Goal: Transaction & Acquisition: Purchase product/service

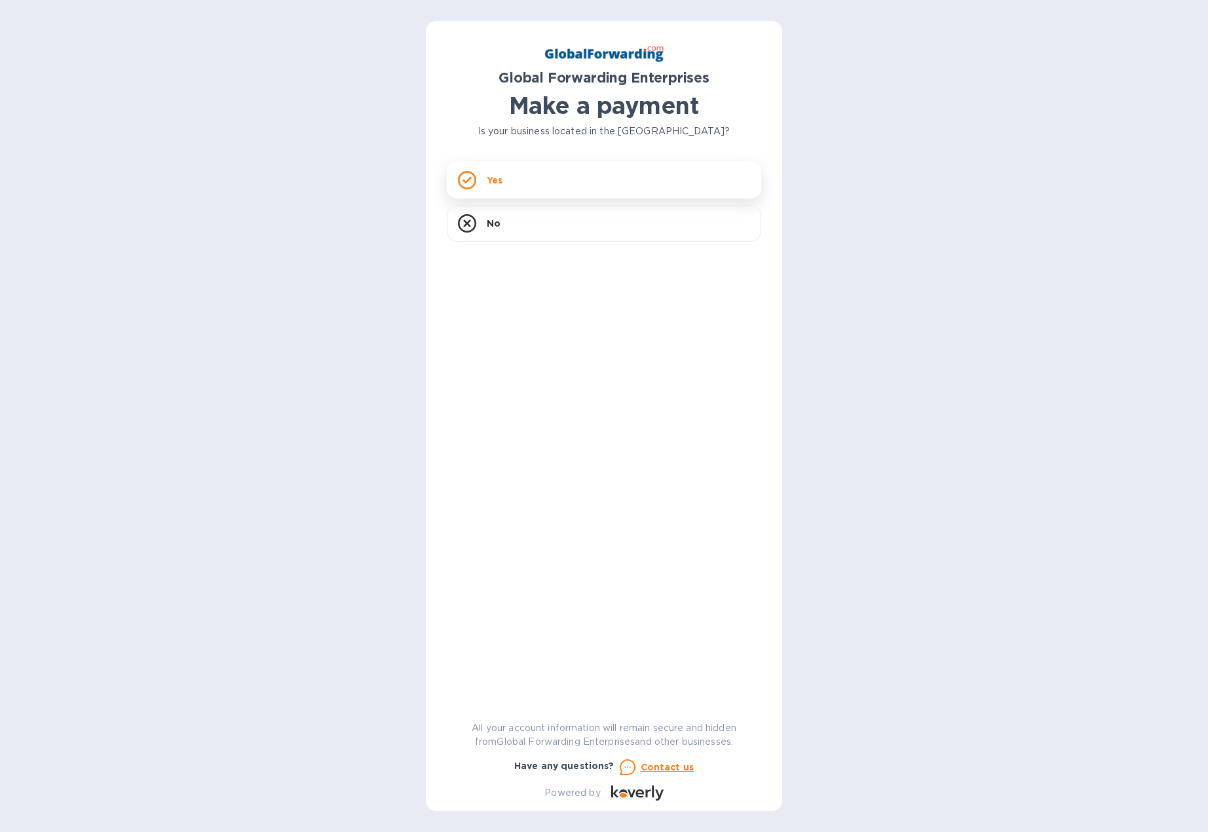
click at [552, 185] on div "Yes" at bounding box center [604, 180] width 314 height 37
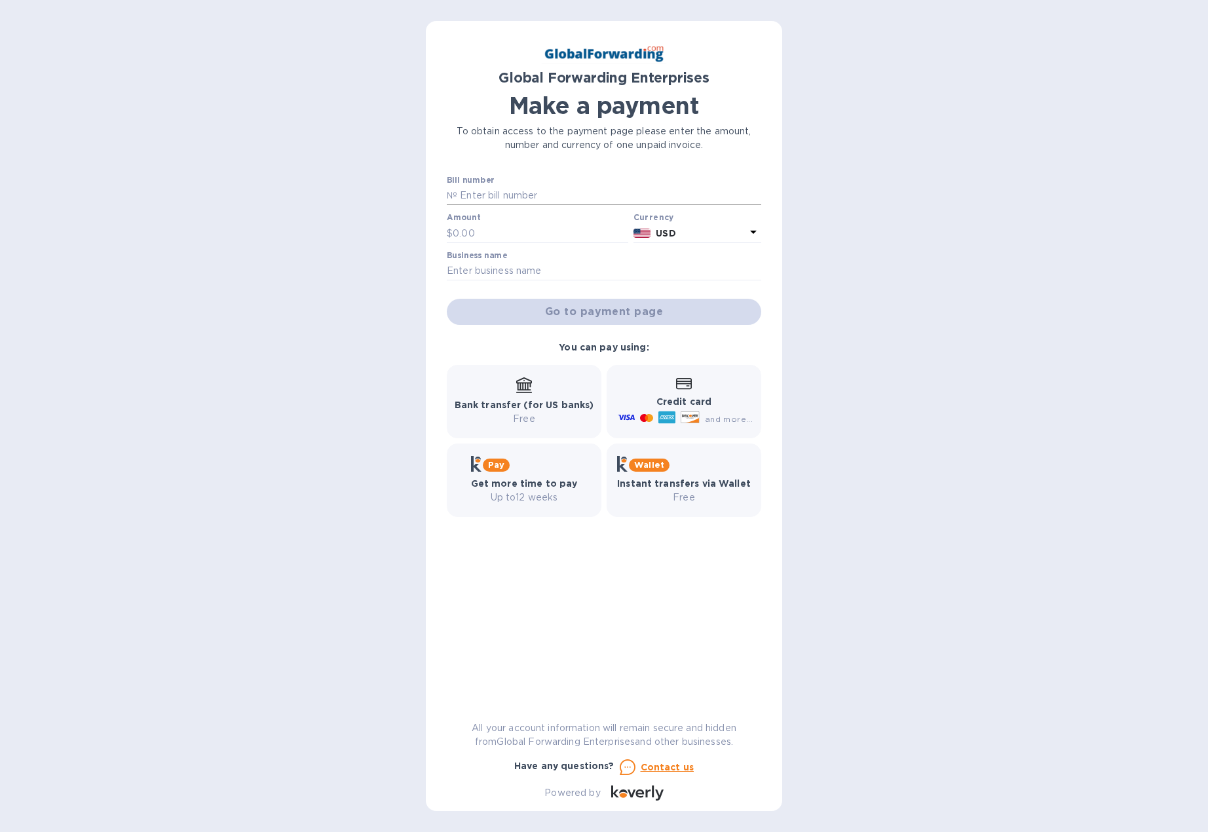
click at [529, 193] on input "text" at bounding box center [609, 196] width 304 height 20
click at [257, 219] on div "Global Forwarding Enterprises Make a payment To obtain access to the payment pa…" at bounding box center [604, 416] width 1208 height 832
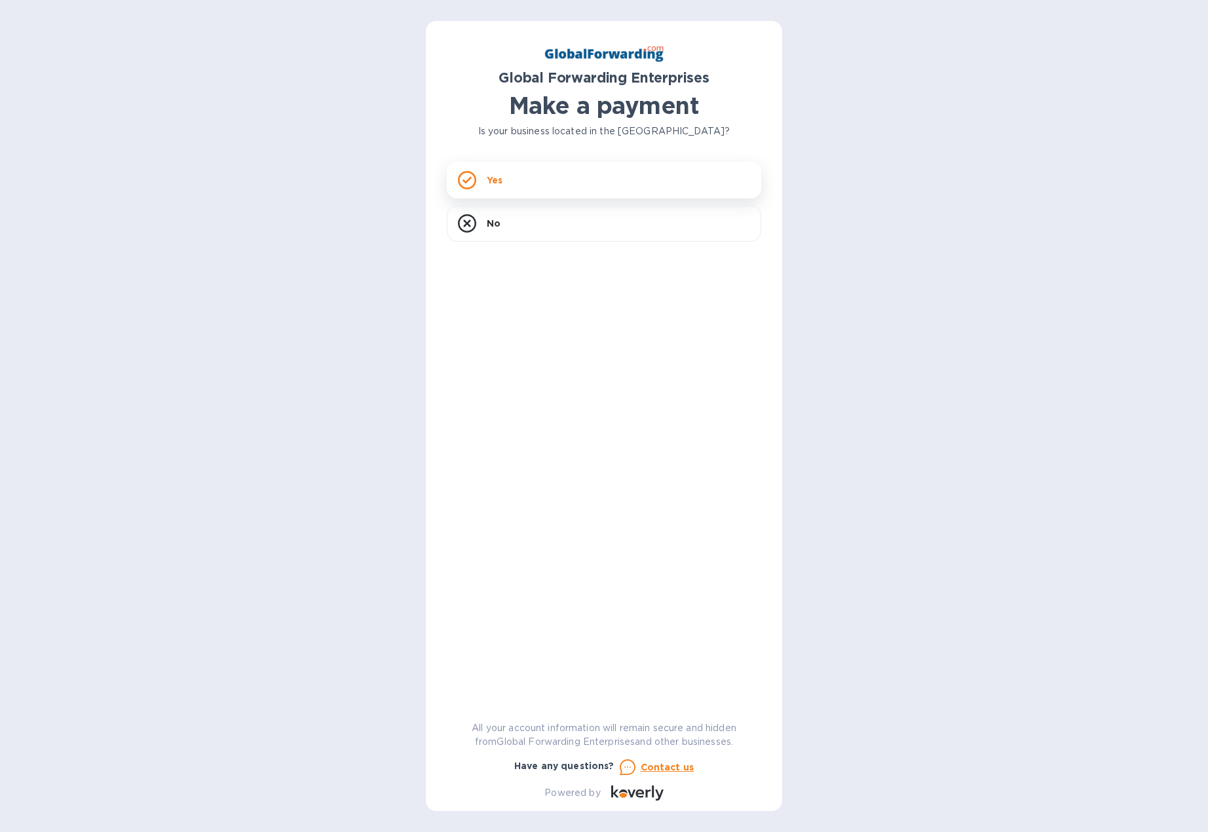
click at [578, 176] on div "Yes" at bounding box center [604, 180] width 314 height 37
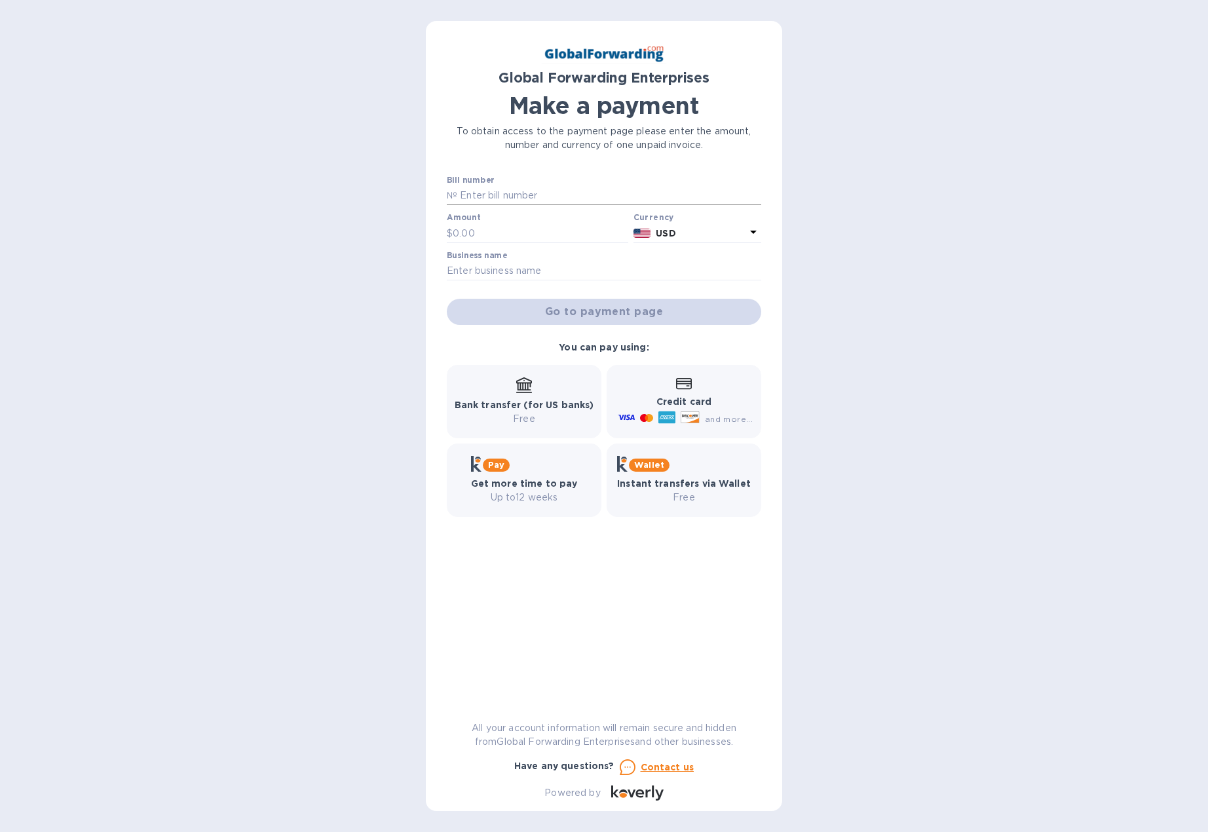
click at [552, 196] on input "text" at bounding box center [609, 196] width 304 height 20
click at [354, 196] on div "Global Forwarding Enterprises Make a payment To obtain access to the payment pa…" at bounding box center [604, 416] width 1208 height 832
click at [472, 275] on input "text" at bounding box center [604, 271] width 314 height 20
click at [347, 285] on div "Global Forwarding Enterprises Make a payment To obtain access to the payment pa…" at bounding box center [604, 416] width 1208 height 832
click at [466, 193] on input "text" at bounding box center [609, 196] width 304 height 20
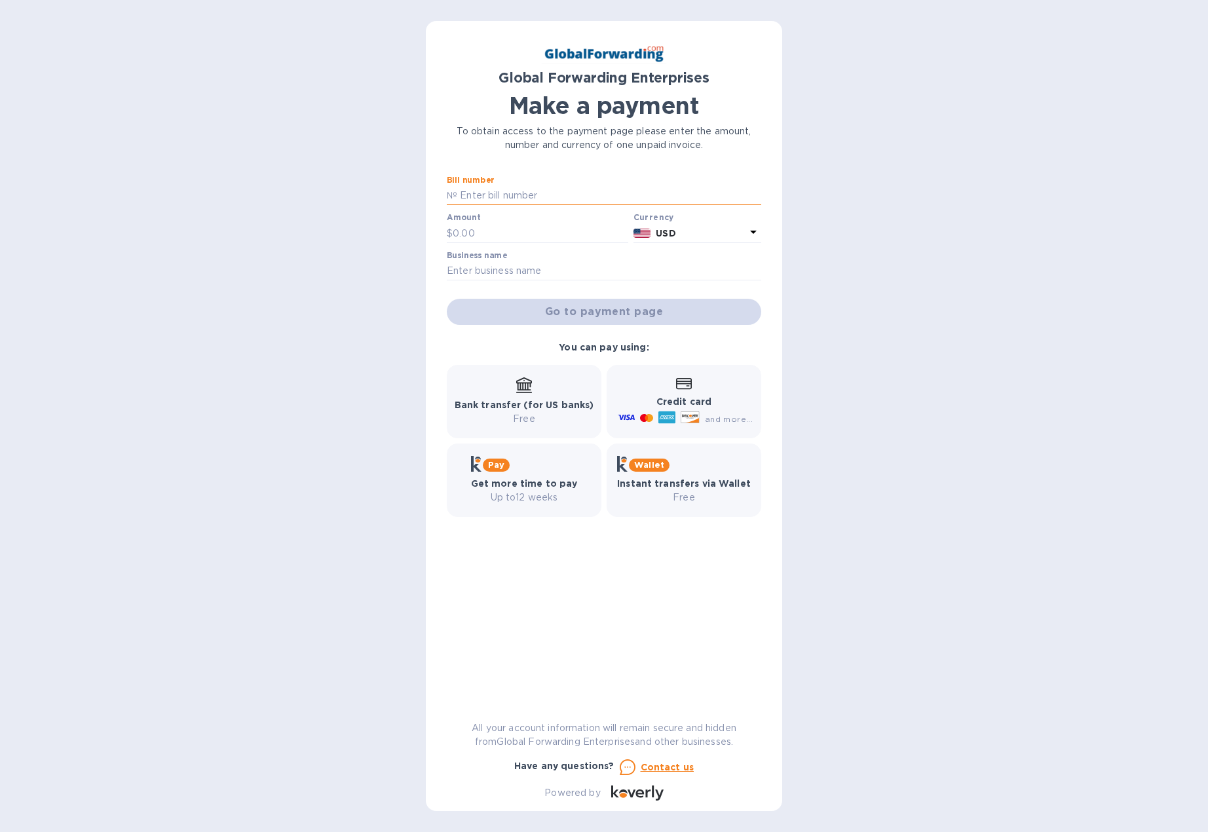
paste input "79651180"
type input "79651180"
click at [545, 226] on input "text" at bounding box center [541, 233] width 176 height 20
paste input "3,155.00"
type input "3,155.00"
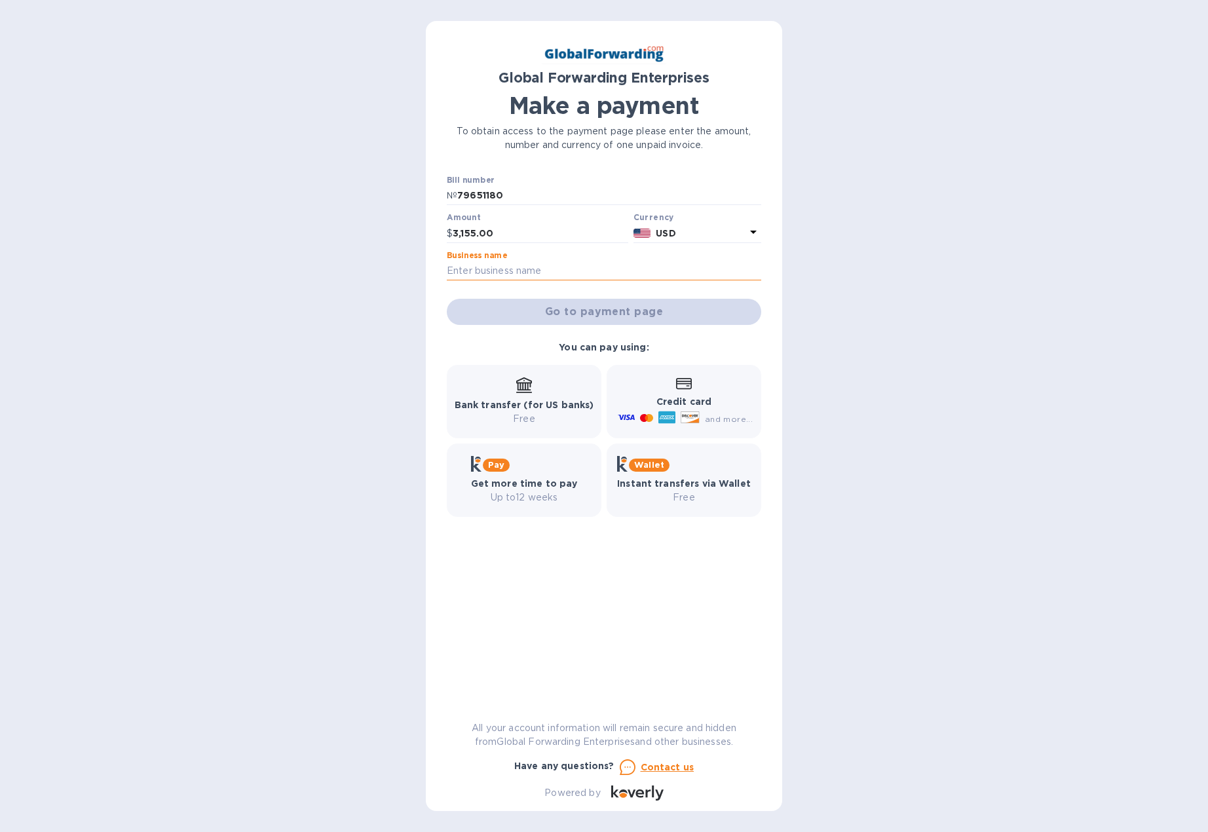
click at [511, 278] on input "text" at bounding box center [604, 271] width 314 height 20
type input "MGD Solutions"
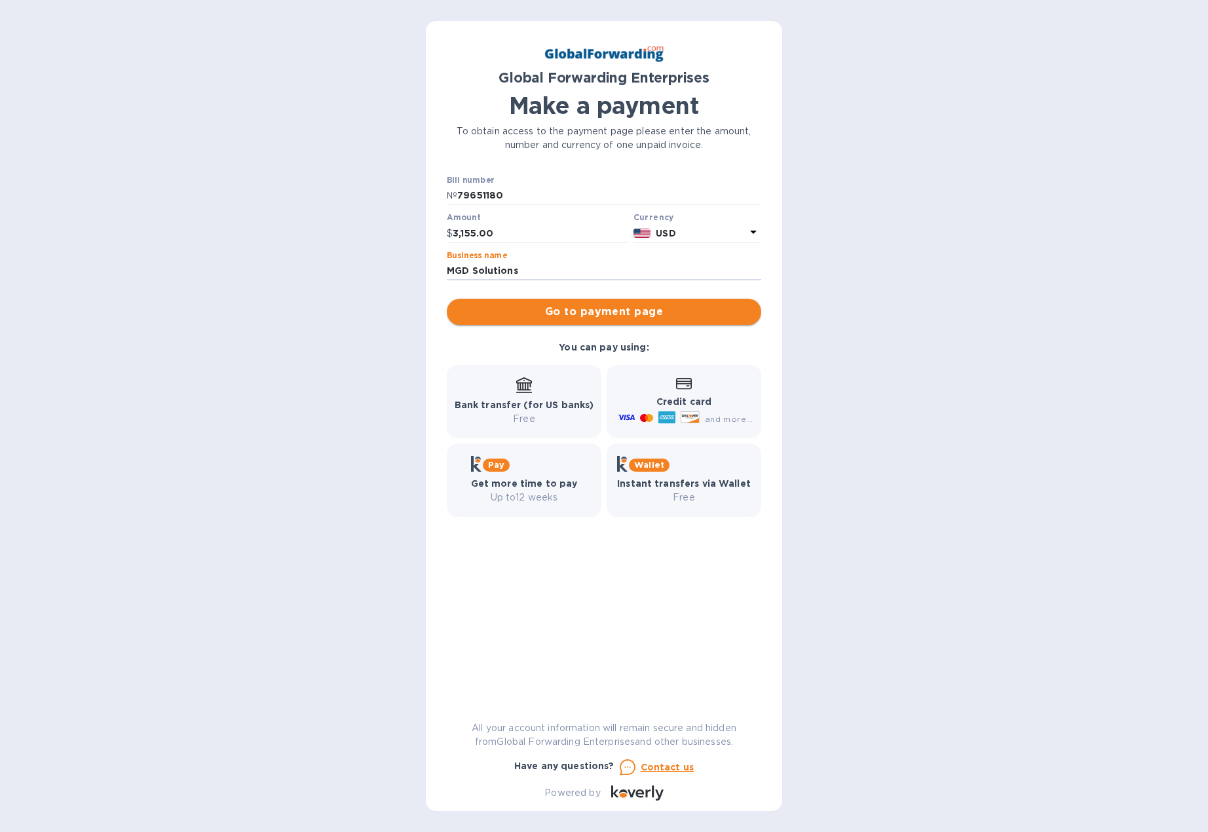
click at [613, 314] on span "Go to payment page" at bounding box center [603, 312] width 293 height 16
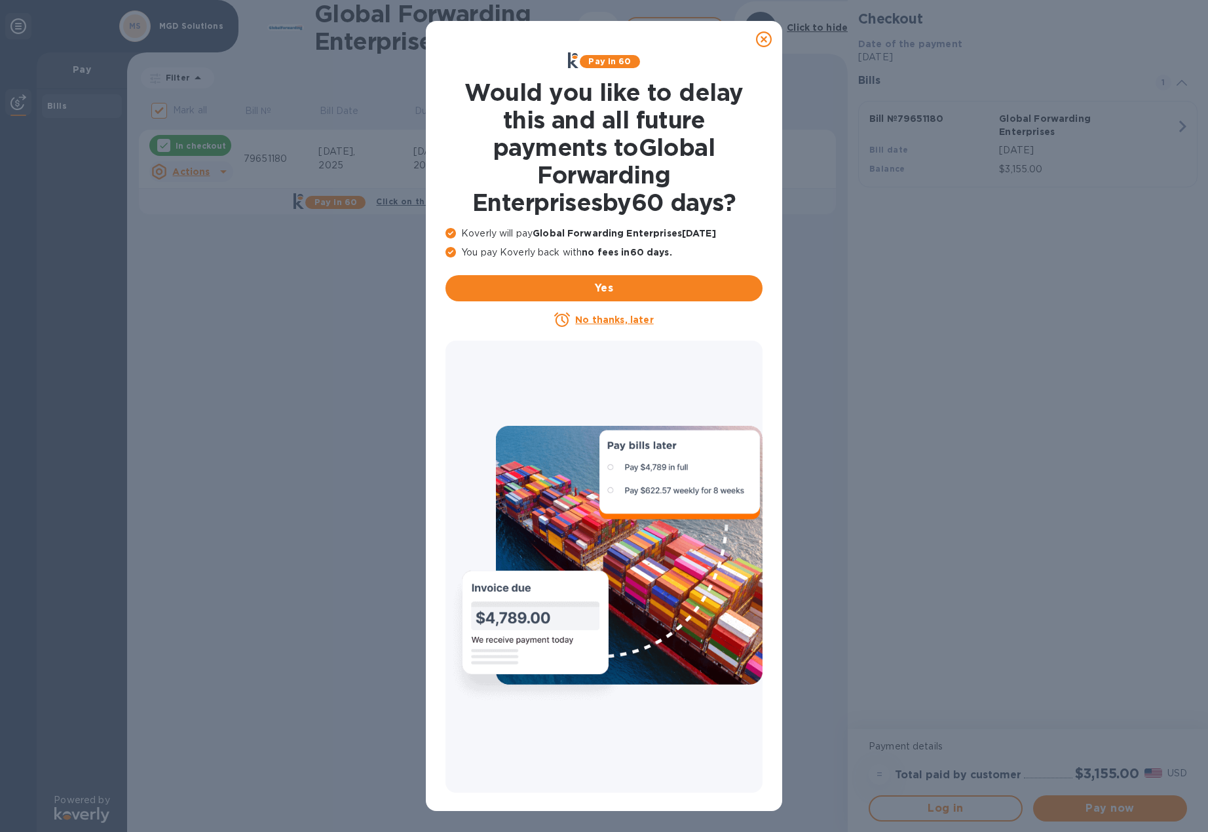
click at [763, 39] on icon at bounding box center [764, 39] width 16 height 16
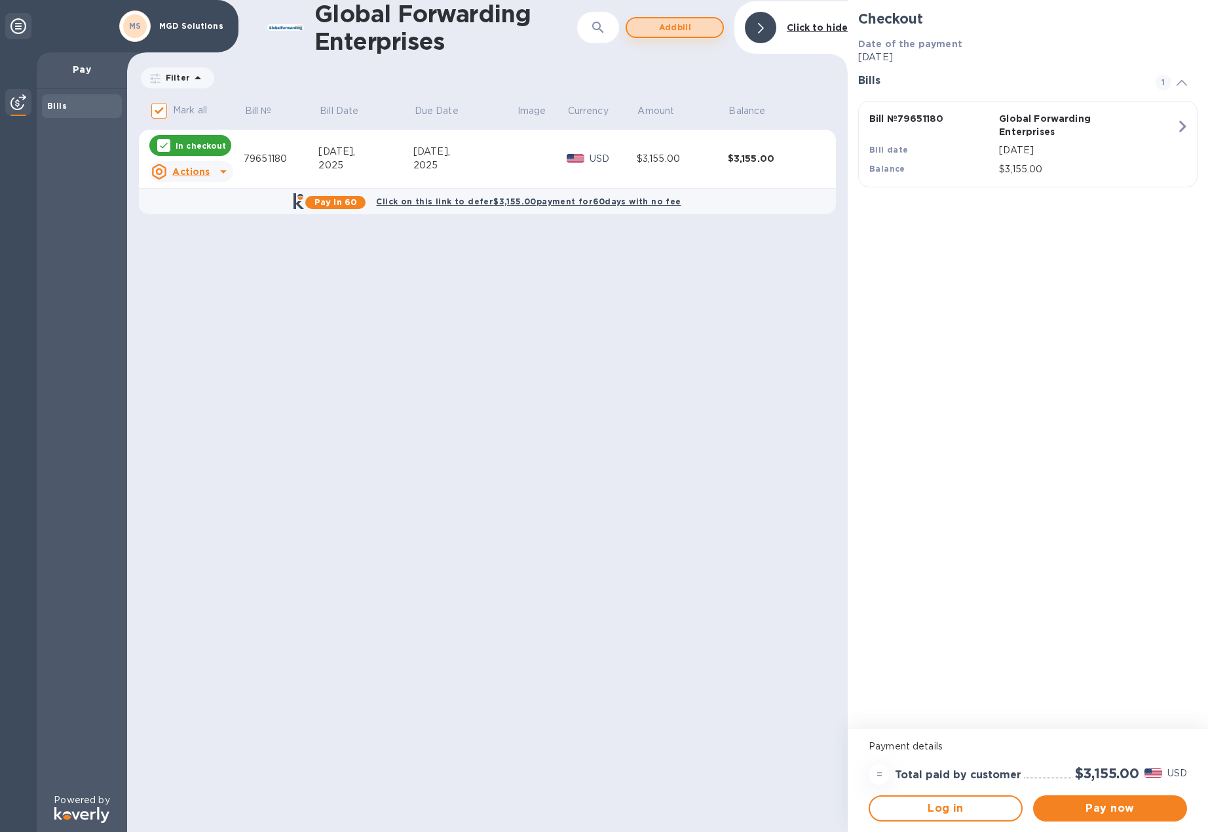
click at [671, 29] on span "Add bill" at bounding box center [674, 28] width 75 height 16
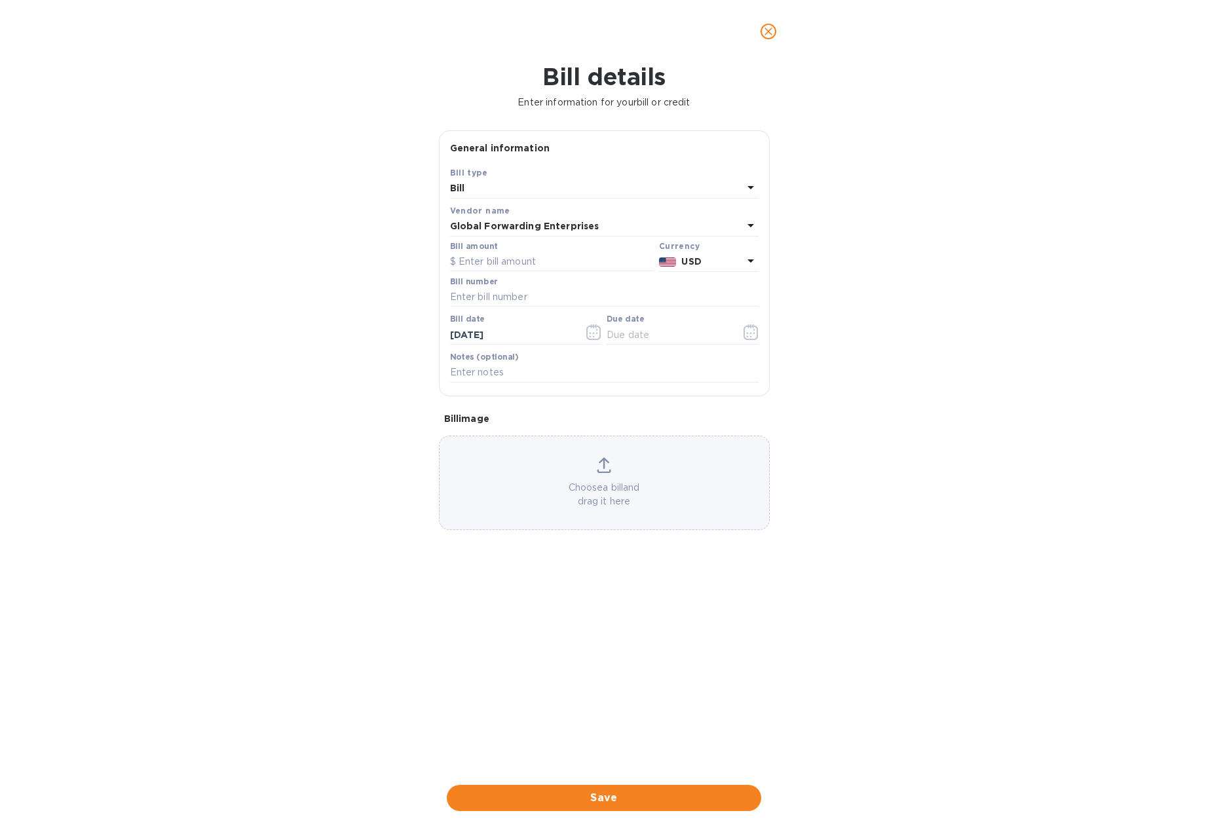
click at [538, 191] on div "Bill" at bounding box center [596, 188] width 293 height 18
click at [538, 191] on div "Bill type" at bounding box center [604, 195] width 277 height 12
click at [417, 202] on div "Bill details Enter information for your bill or credit General information Save…" at bounding box center [604, 447] width 1208 height 769
click at [478, 297] on input "text" at bounding box center [604, 298] width 309 height 20
paste input "79648587"
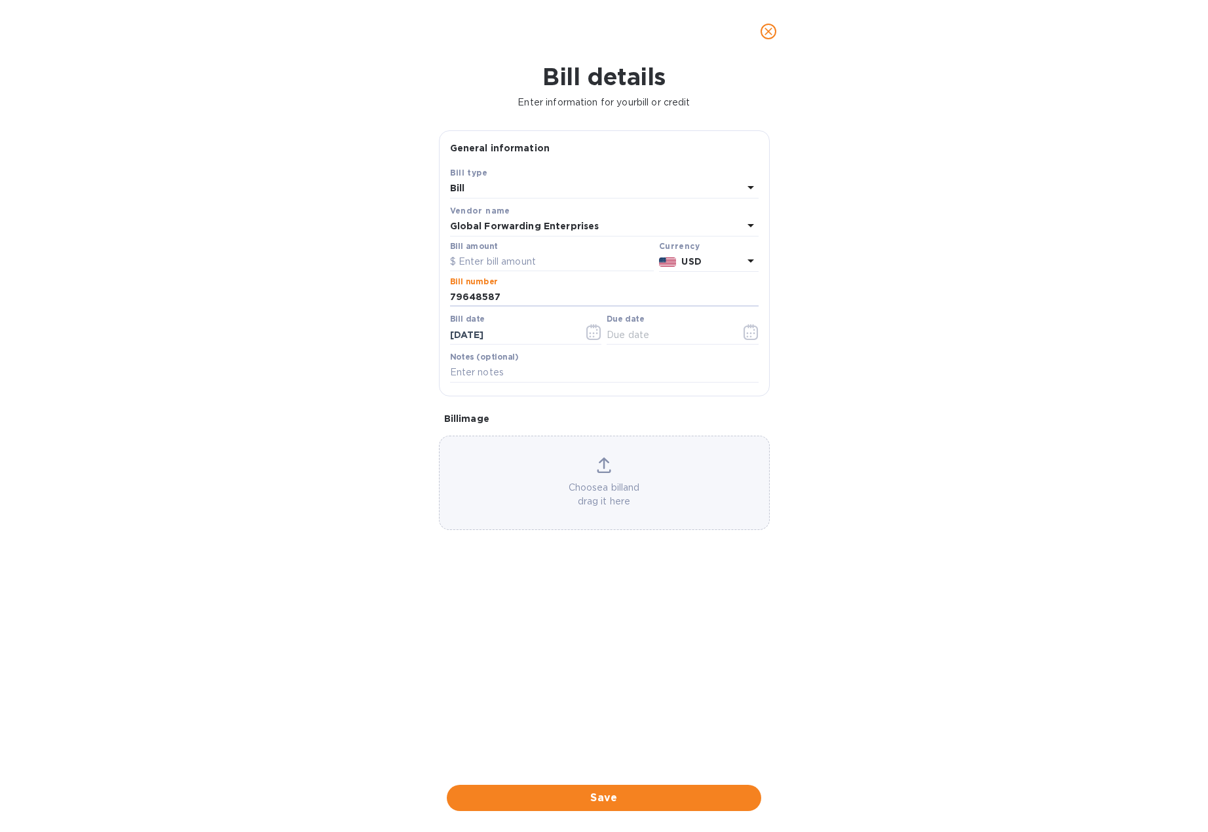
type input "79648587"
click at [512, 264] on input "text" at bounding box center [552, 262] width 204 height 20
paste input "3,605.00"
type input "3,605.00"
click at [542, 372] on input "text" at bounding box center [604, 373] width 309 height 20
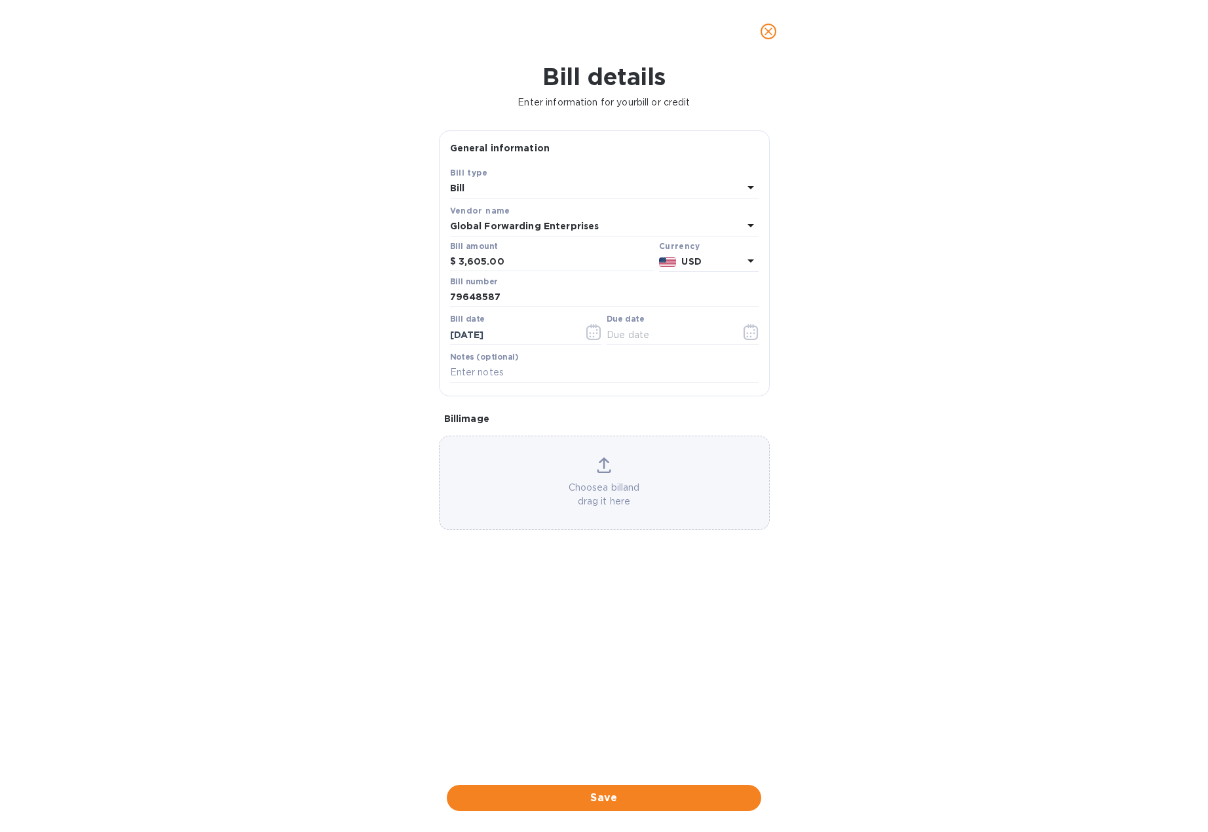
click at [198, 365] on div "Bill details Enter information for your bill or credit General information Save…" at bounding box center [604, 447] width 1208 height 769
click at [604, 798] on span "Save" at bounding box center [603, 798] width 293 height 16
click at [742, 328] on button "button" at bounding box center [751, 331] width 31 height 31
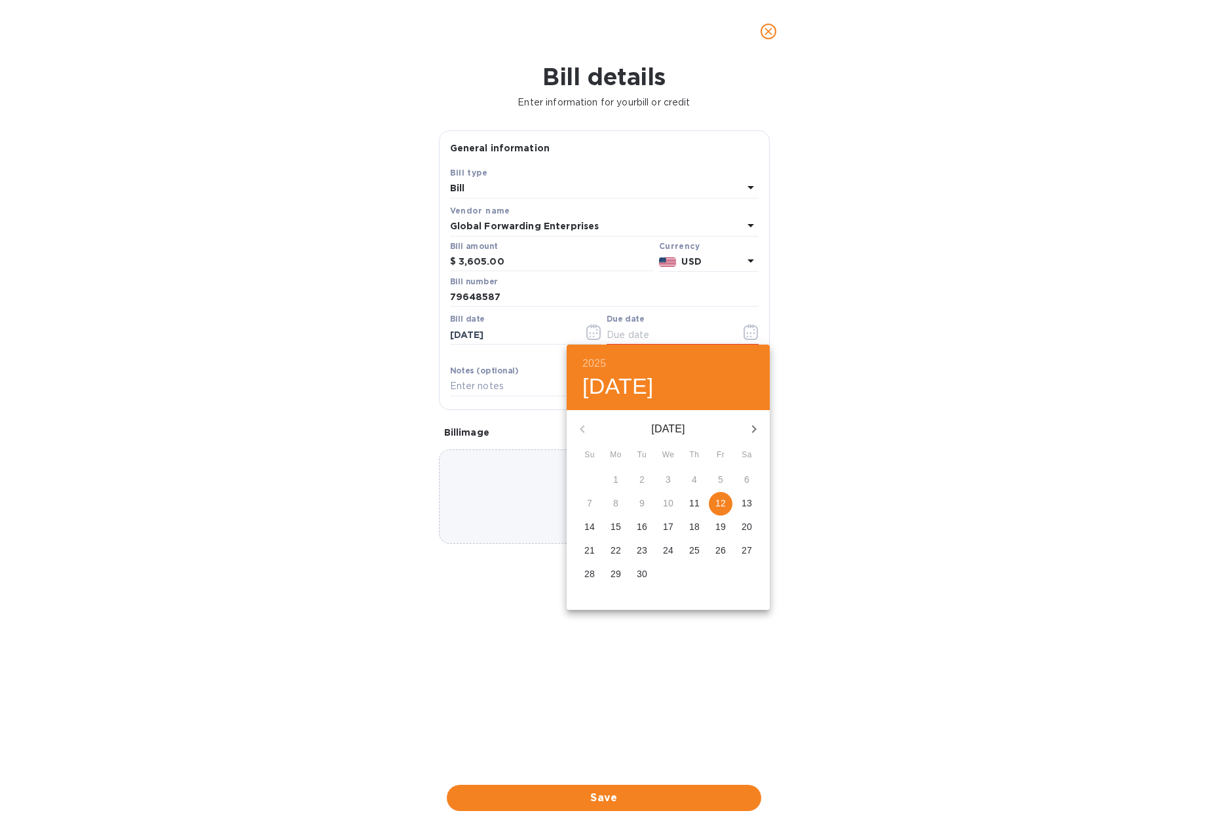
click at [721, 510] on p "12" at bounding box center [720, 503] width 10 height 13
type input "[DATE]"
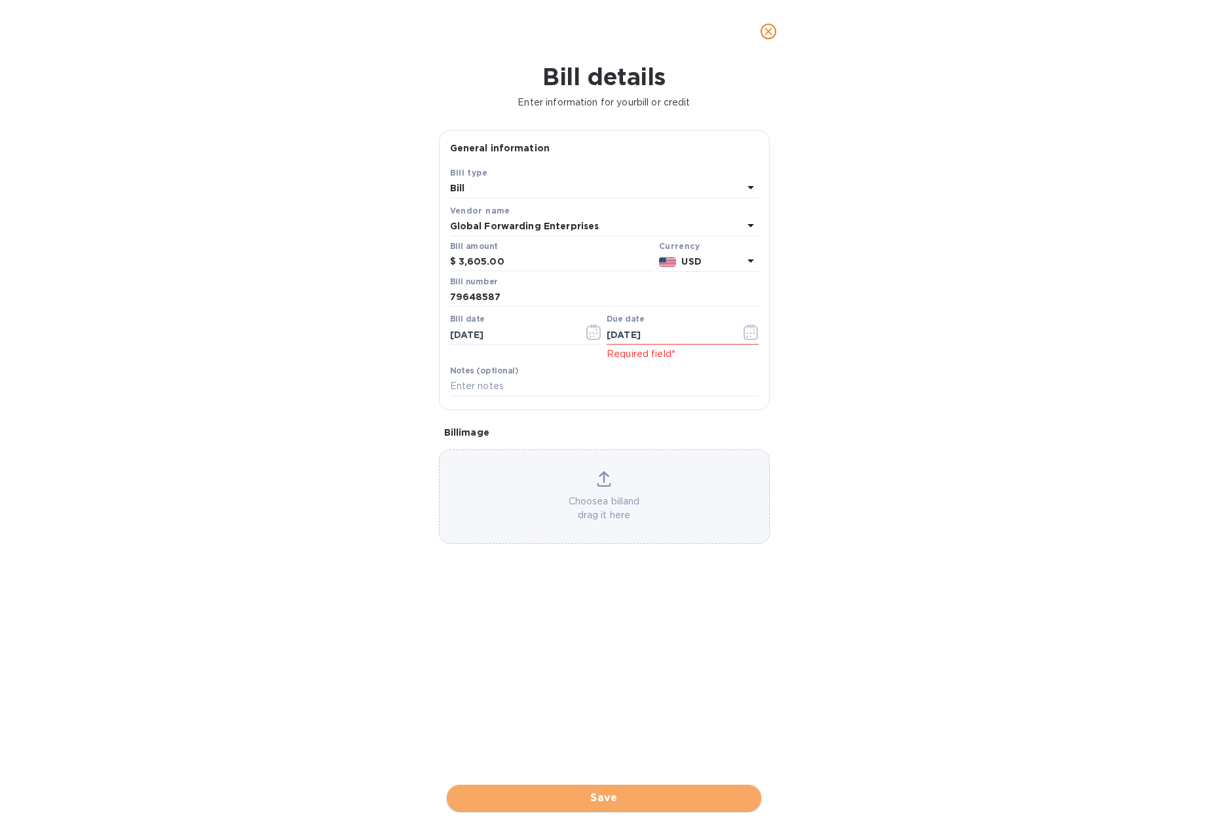
click at [604, 799] on span "Save" at bounding box center [603, 798] width 293 height 16
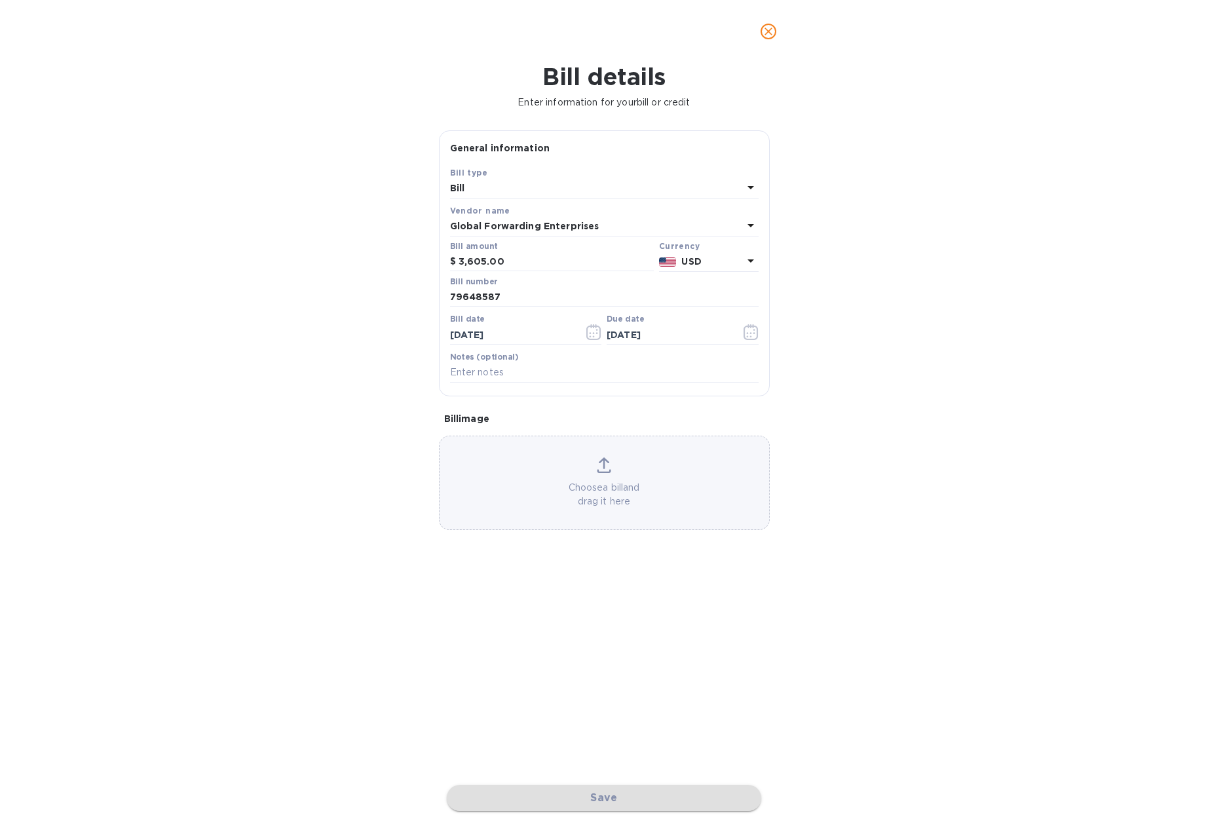
checkbox input "false"
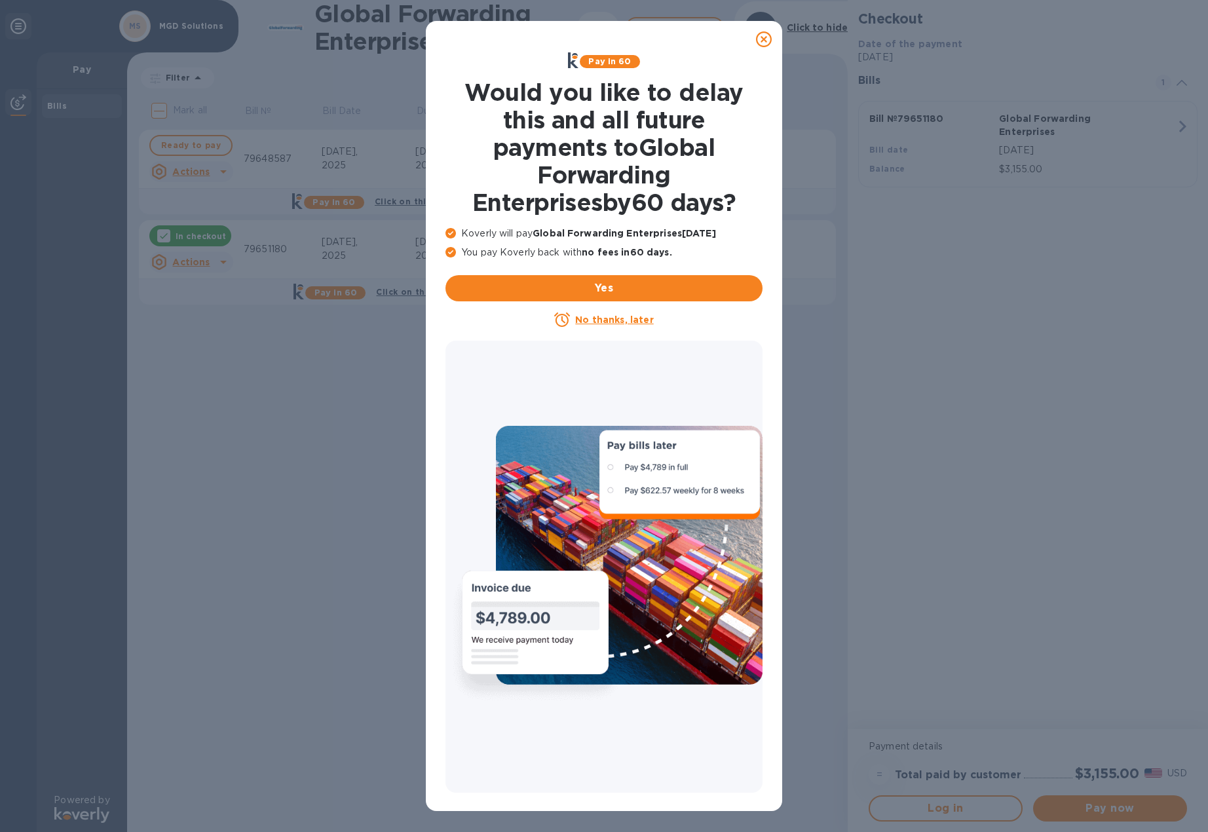
click at [762, 43] on icon at bounding box center [764, 39] width 16 height 16
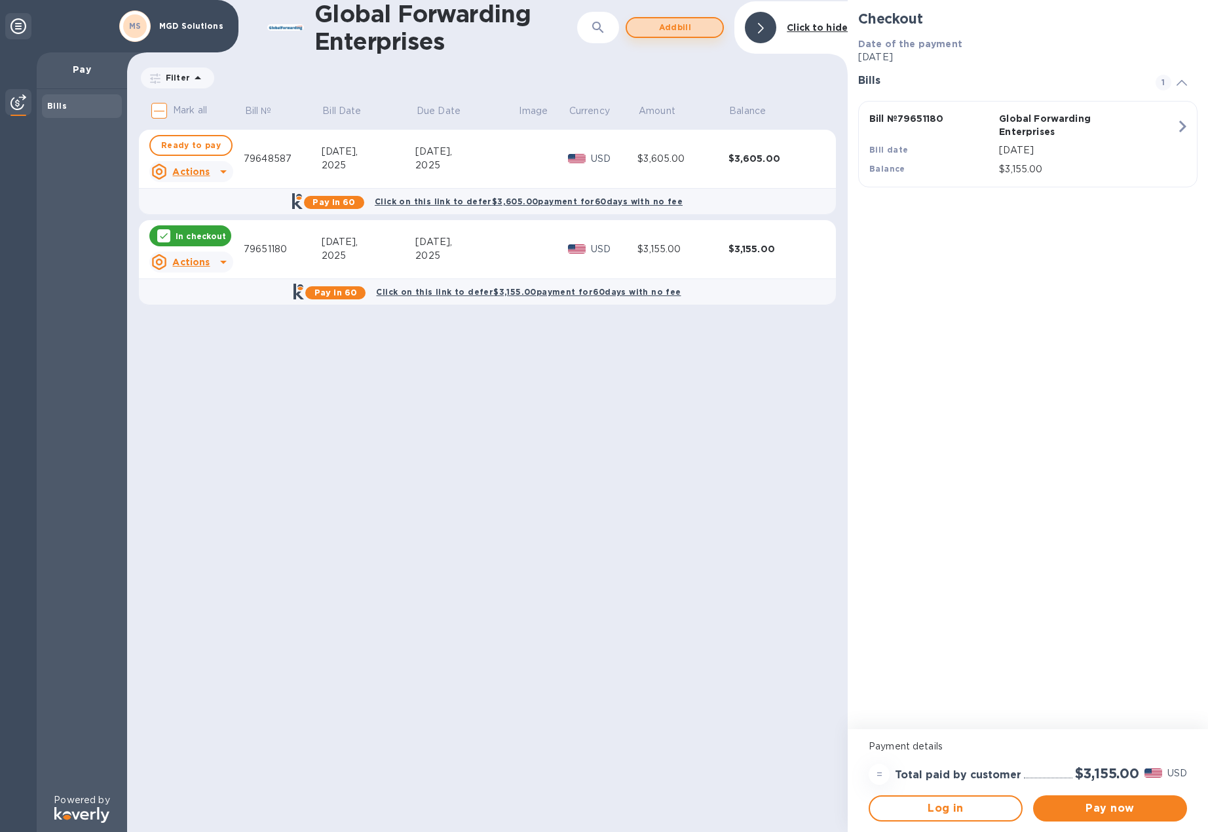
click at [667, 28] on span "Add bill" at bounding box center [674, 28] width 75 height 16
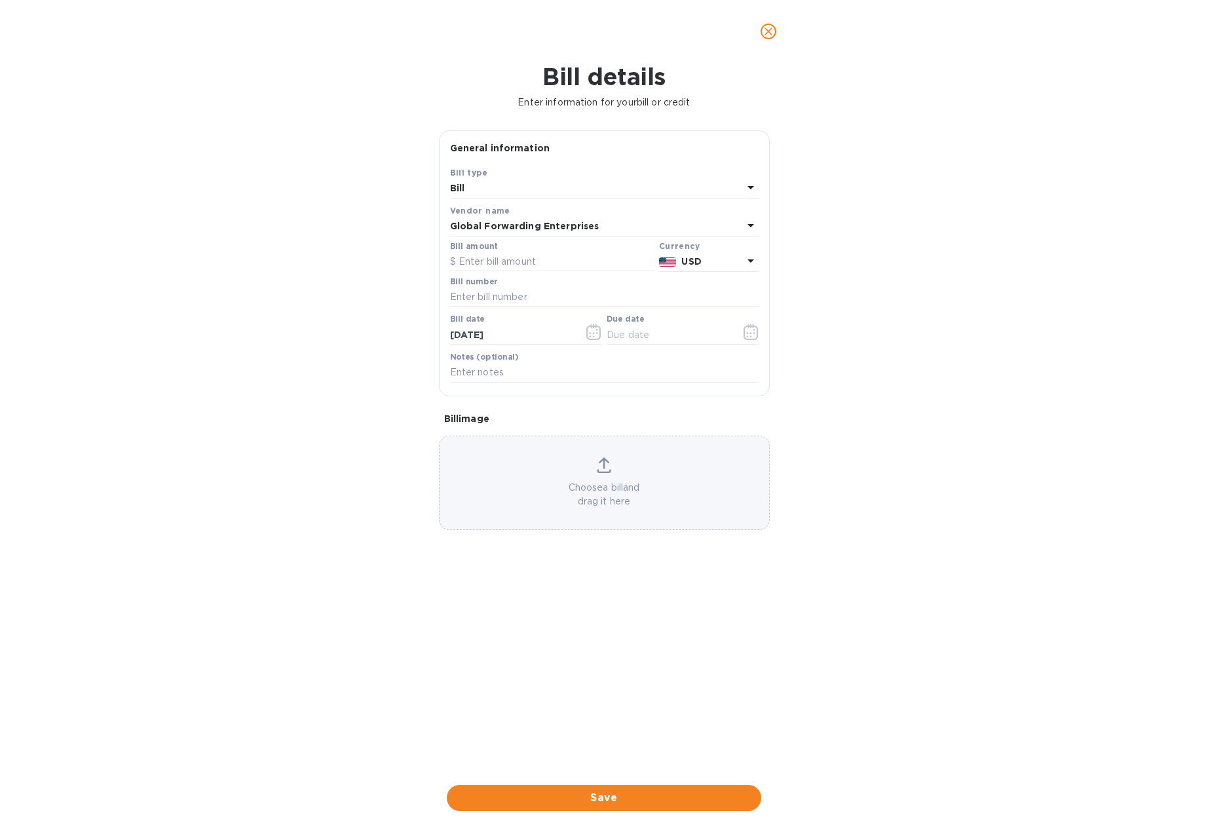
click at [531, 251] on div "Bill amount" at bounding box center [552, 257] width 204 height 30
click at [529, 259] on input "text" at bounding box center [552, 262] width 204 height 20
paste input "3,455.00"
type input "3,455.00"
click at [535, 291] on input "text" at bounding box center [604, 298] width 309 height 20
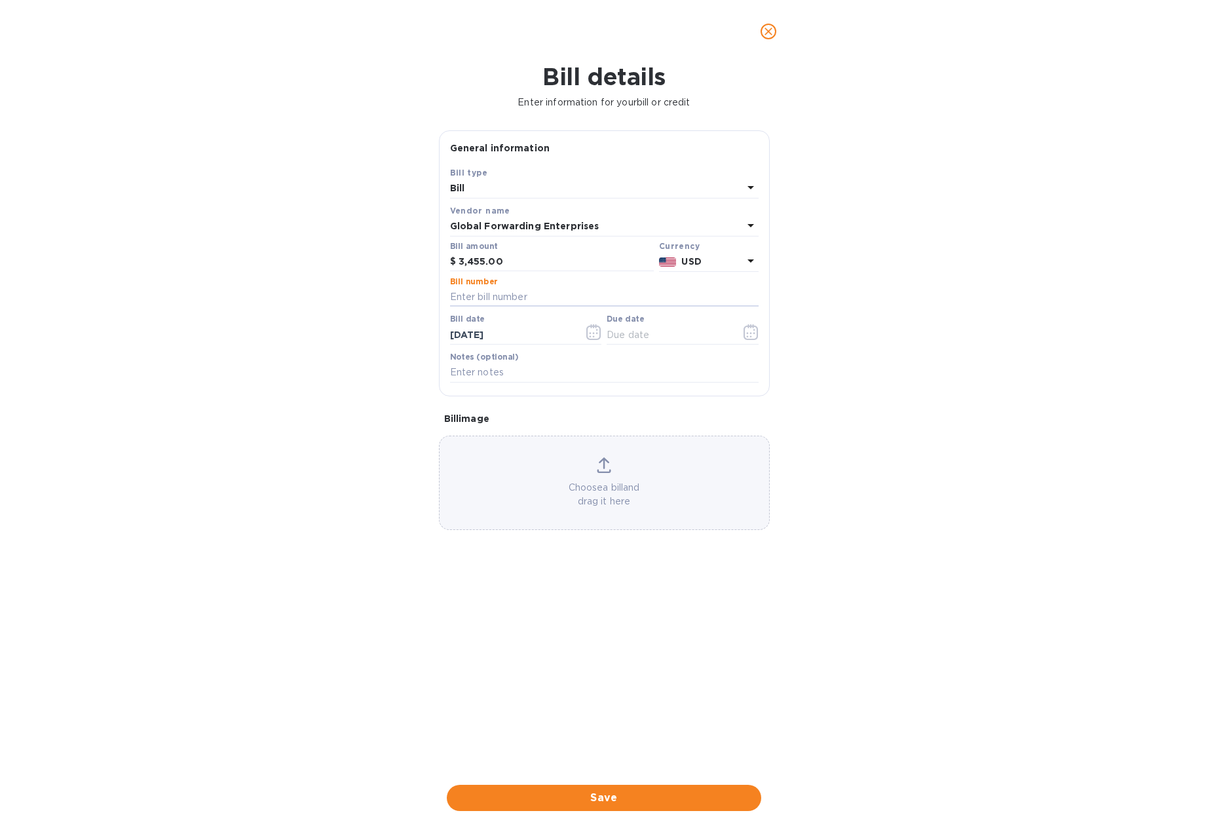
paste input "79642748"
type input "79642748"
click at [744, 334] on icon "button" at bounding box center [750, 332] width 15 height 16
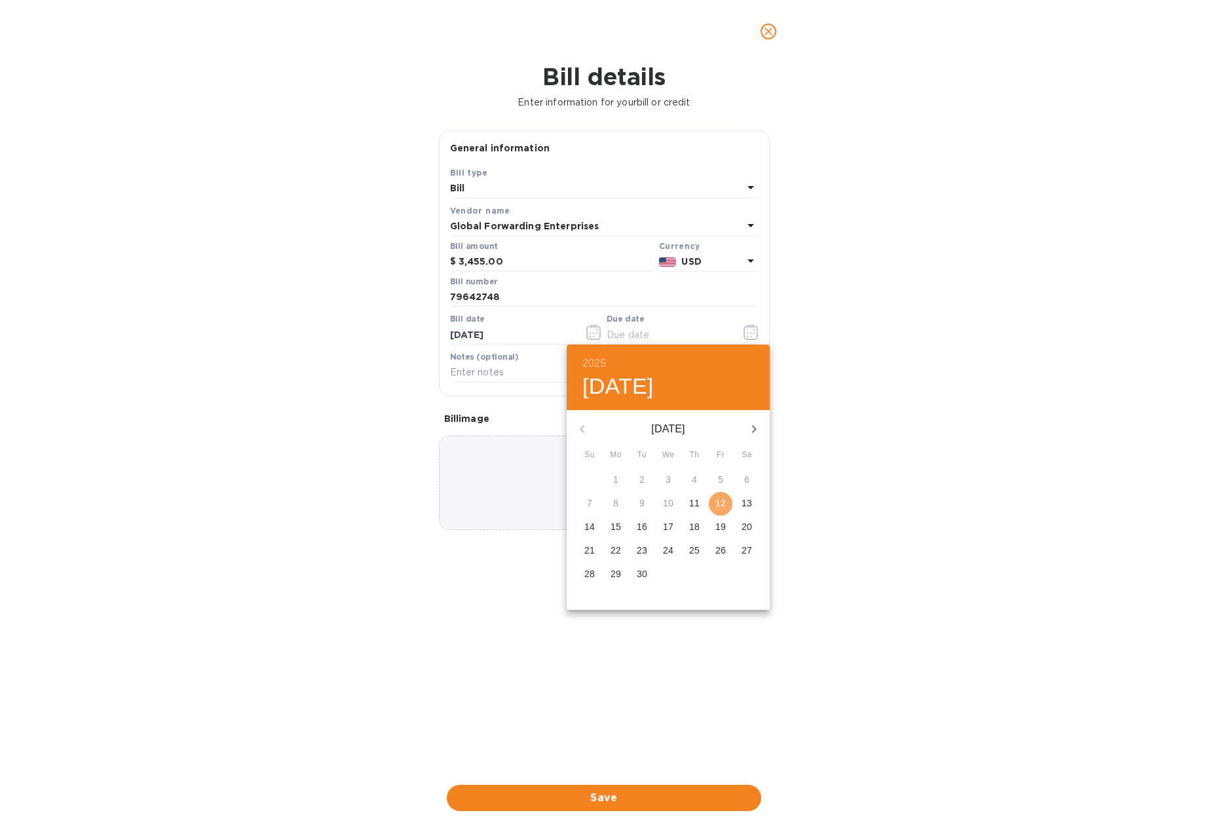
click at [722, 505] on p "12" at bounding box center [720, 503] width 10 height 13
type input "[DATE]"
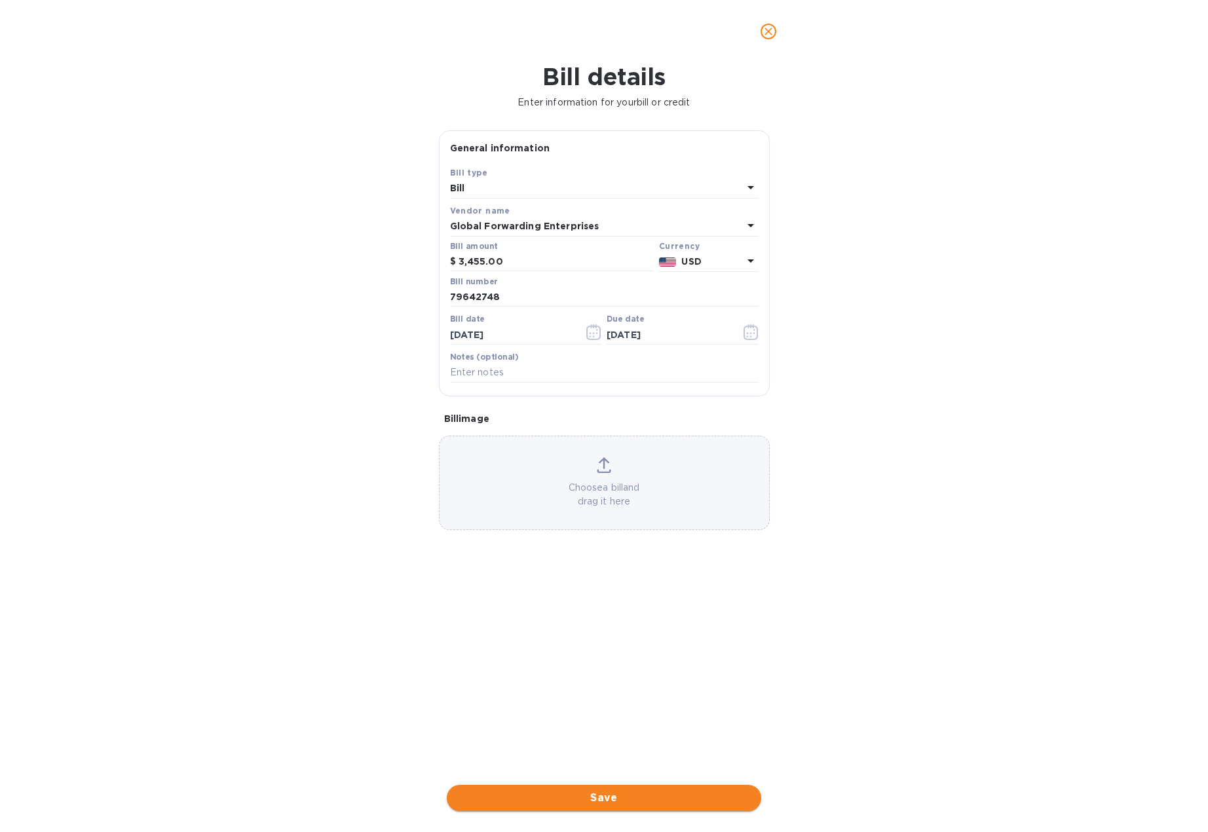
click at [586, 801] on span "Save" at bounding box center [603, 798] width 293 height 16
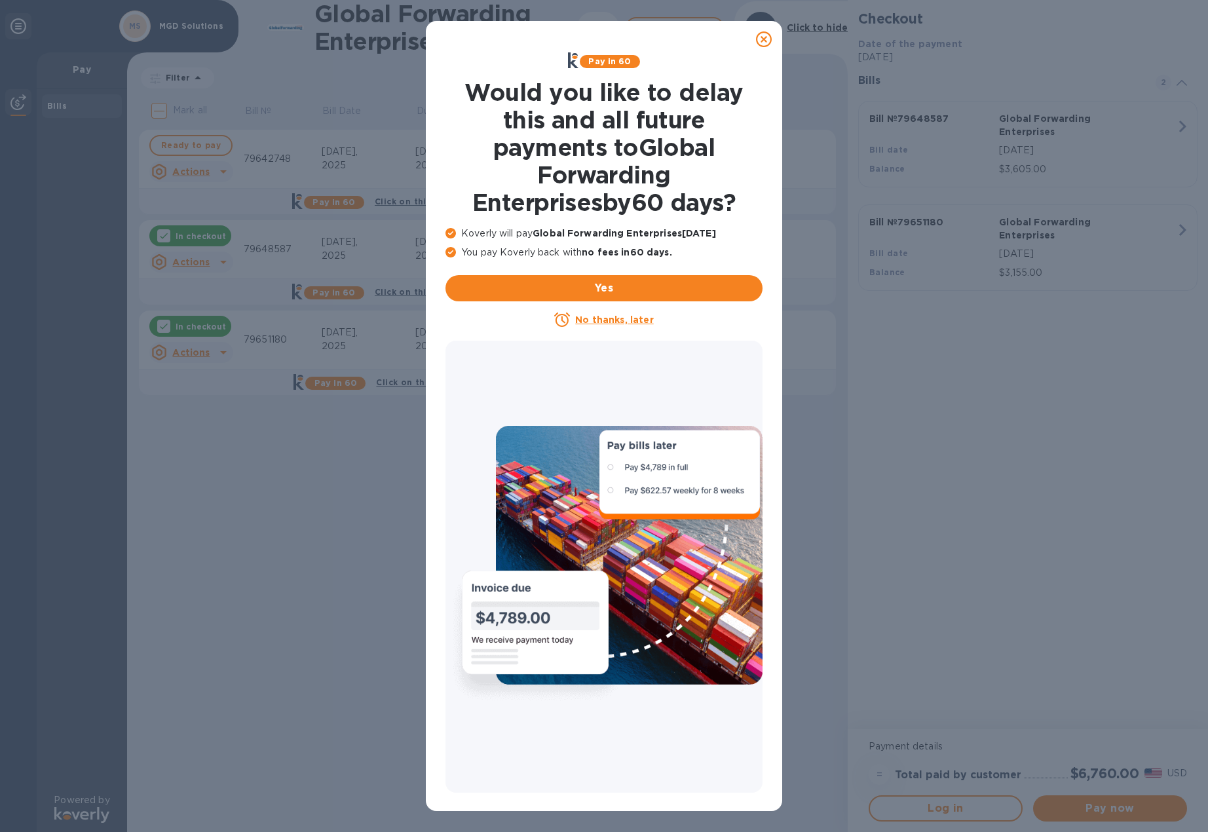
click at [768, 39] on icon at bounding box center [764, 39] width 16 height 16
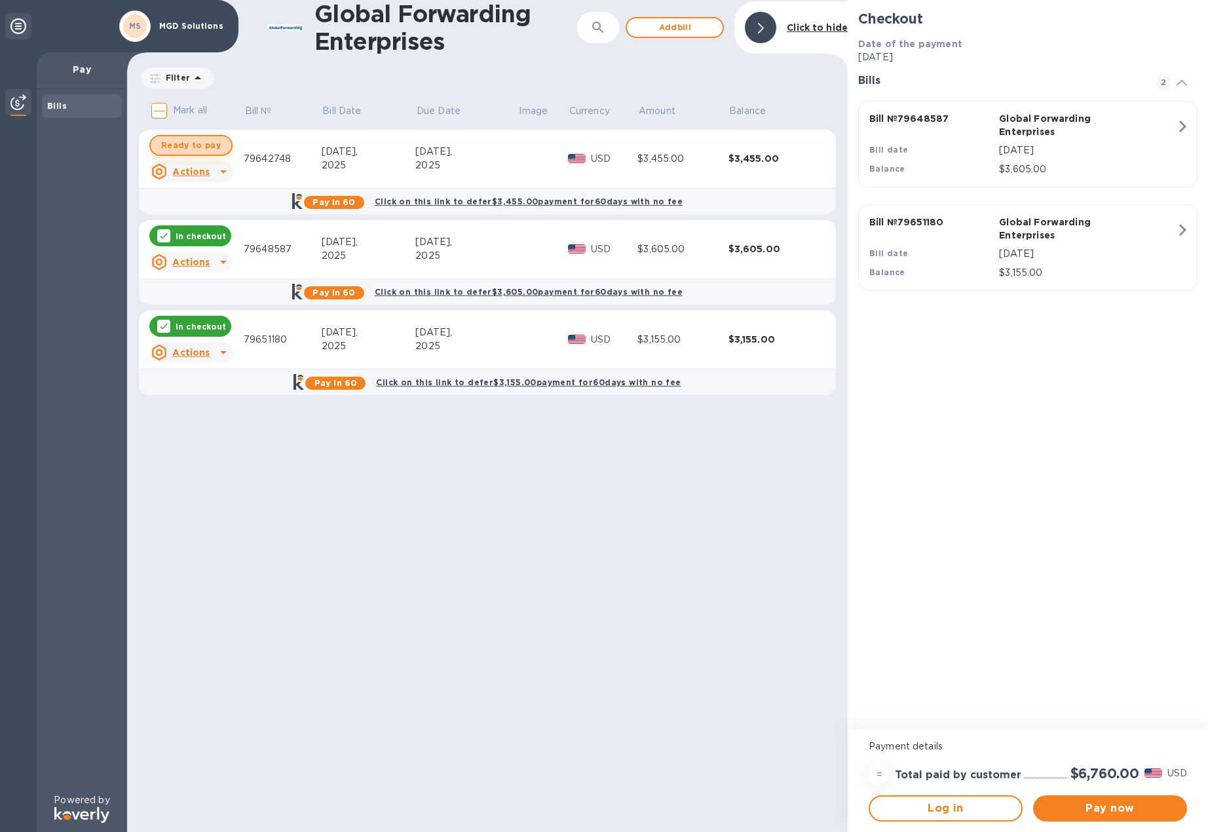
click at [197, 147] on span "Ready to pay" at bounding box center [191, 146] width 60 height 16
click at [1114, 809] on span "Pay now" at bounding box center [1110, 808] width 133 height 16
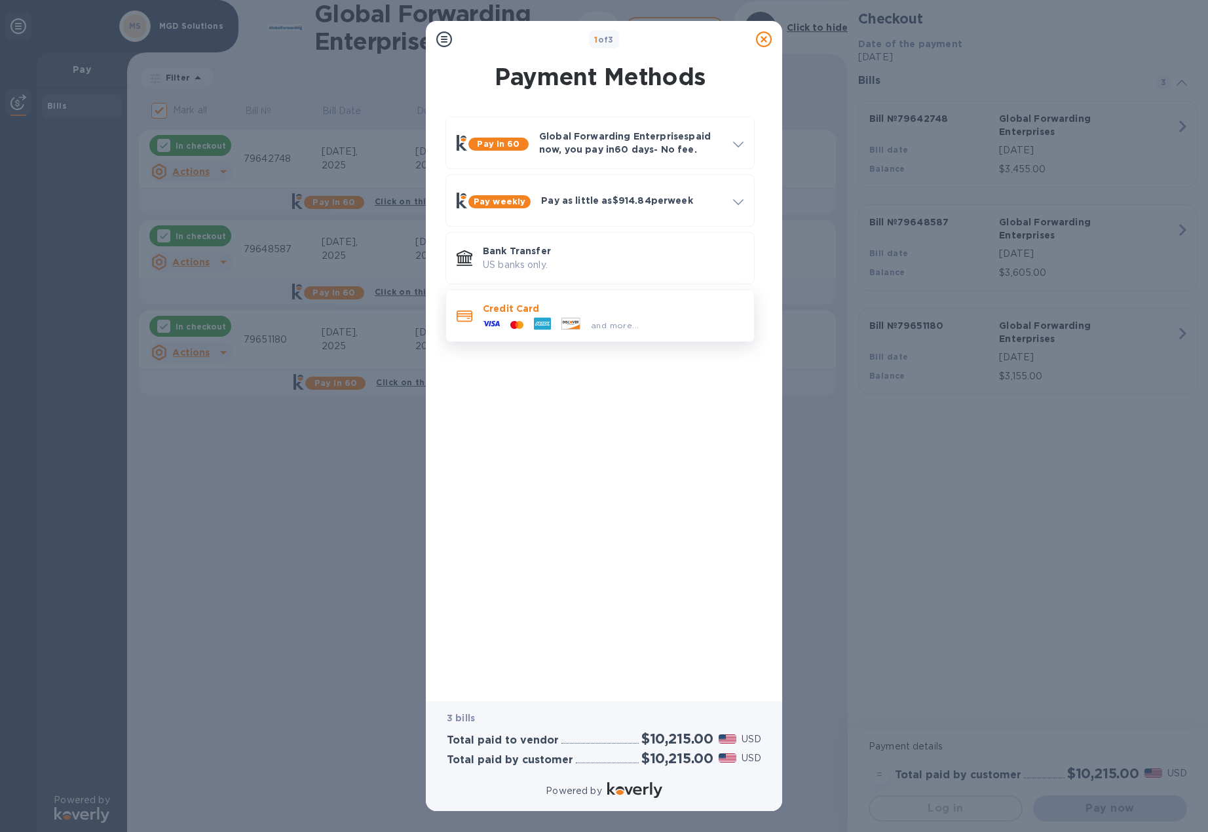
click at [603, 328] on span "and more..." at bounding box center [615, 325] width 48 height 10
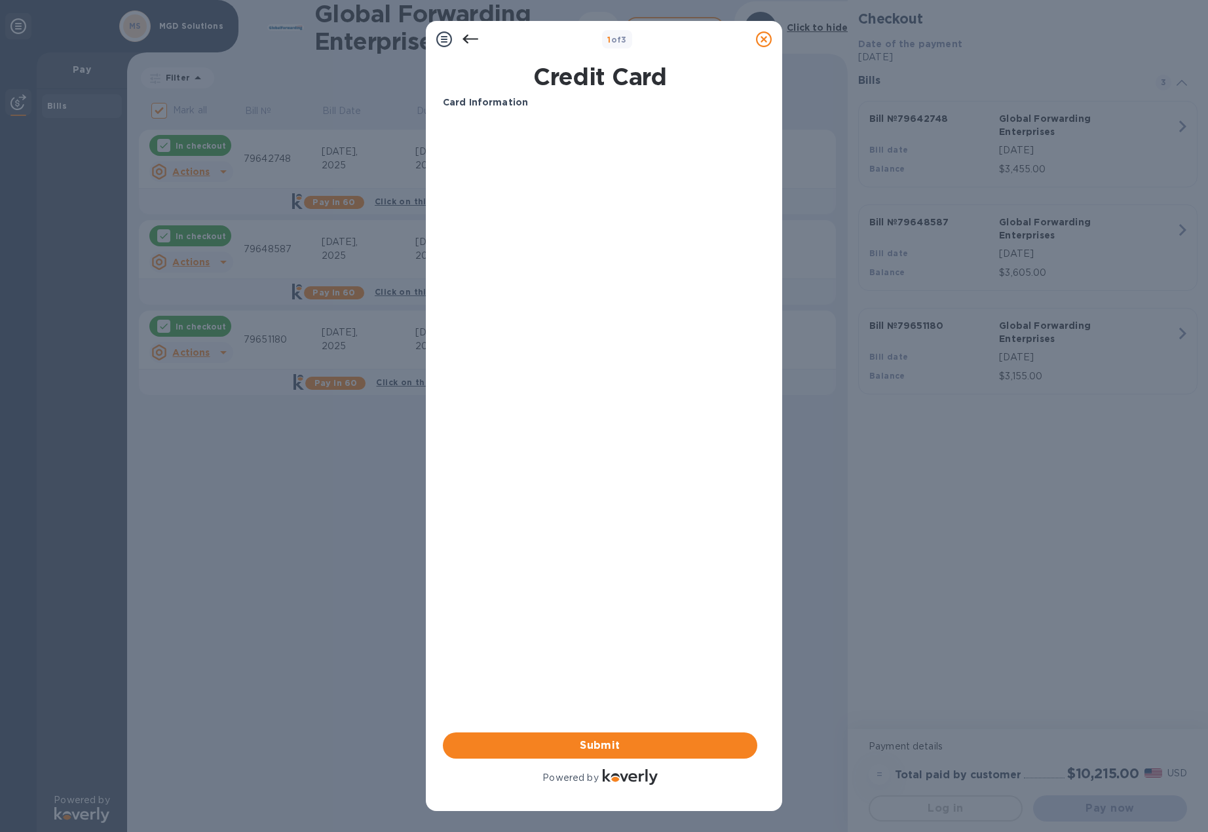
click at [465, 40] on icon at bounding box center [470, 39] width 16 height 9
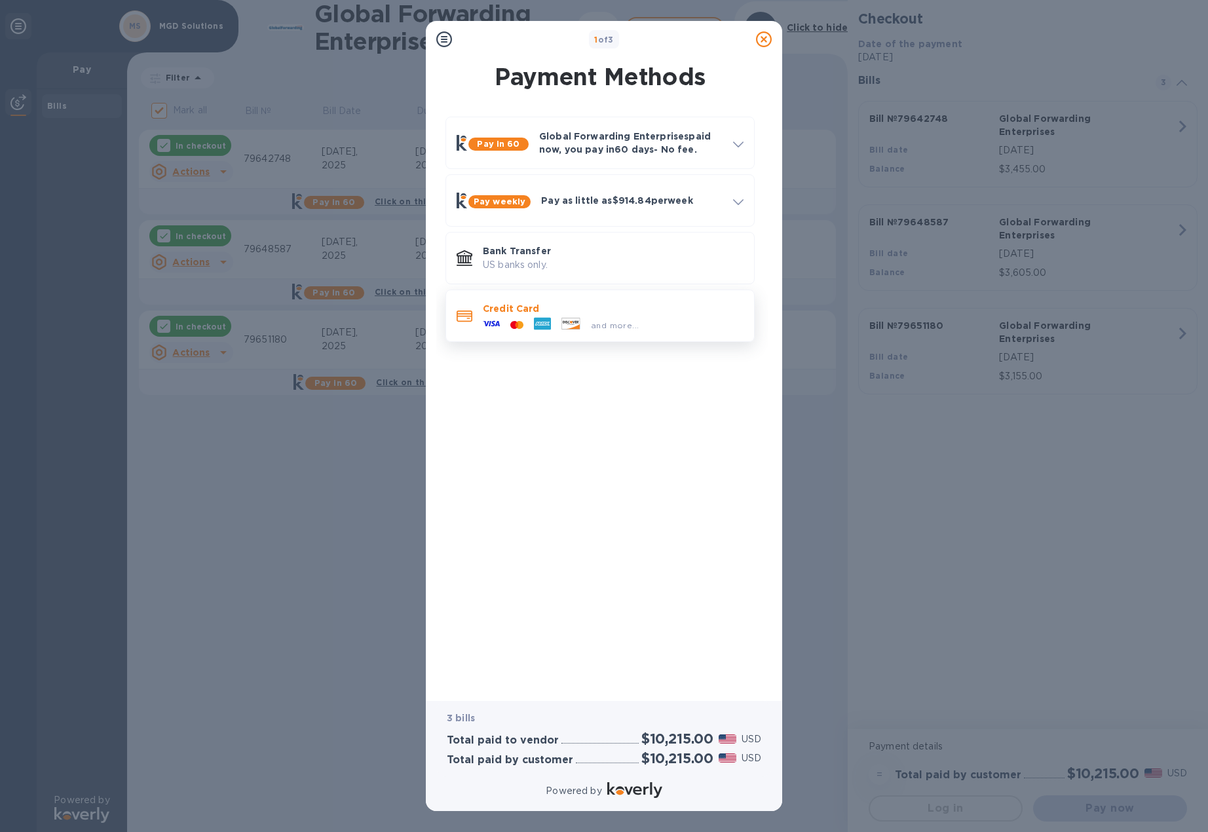
click at [521, 321] on icon at bounding box center [516, 325] width 13 height 8
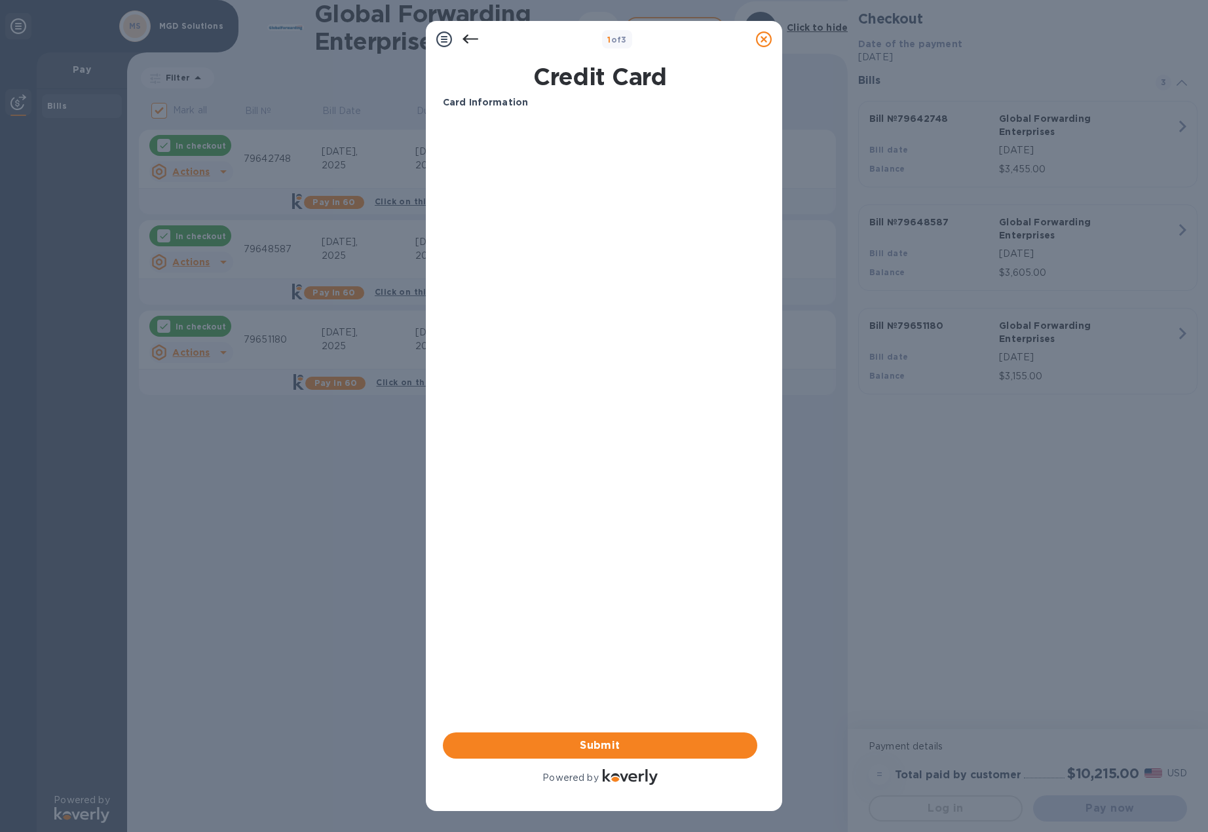
click at [440, 40] on icon at bounding box center [444, 39] width 16 height 16
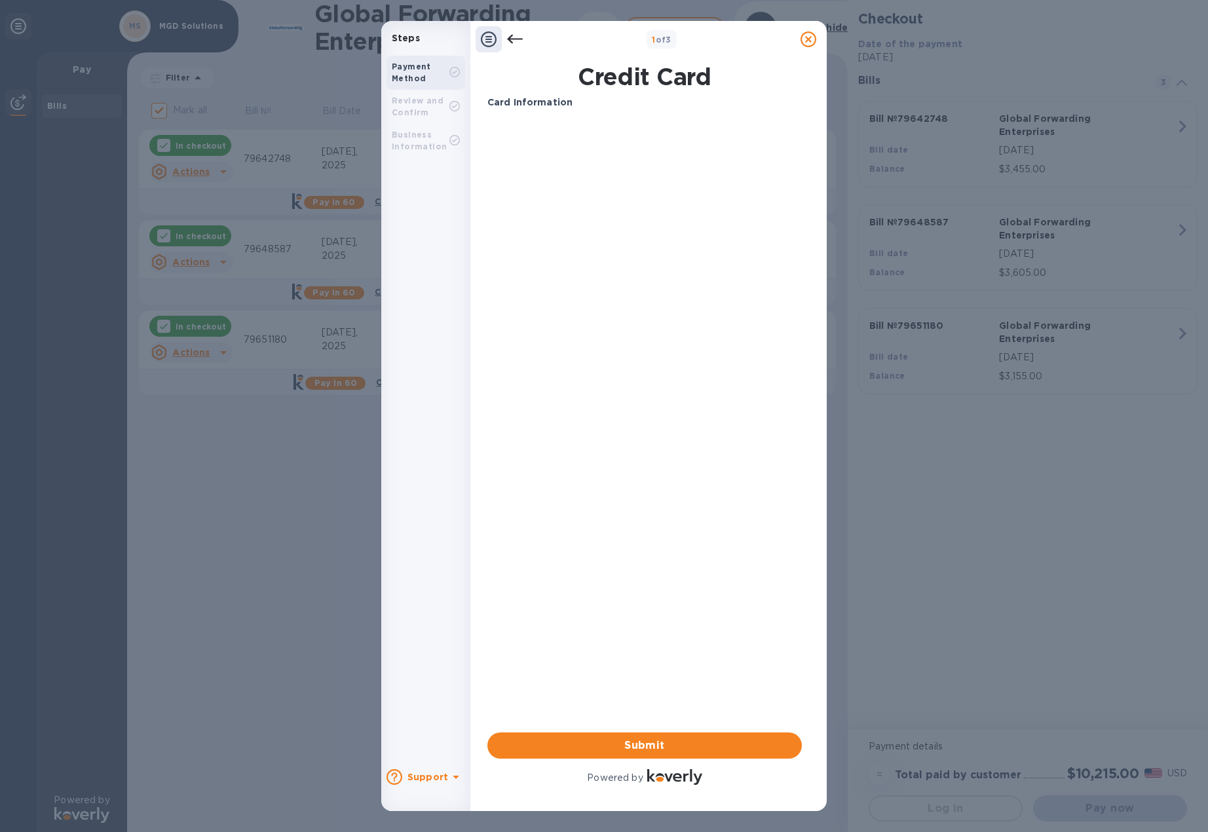
click at [455, 69] on icon at bounding box center [454, 72] width 10 height 10
click at [450, 113] on div "Review and Confirm" at bounding box center [426, 107] width 68 height 24
click at [526, 39] on div at bounding box center [515, 39] width 26 height 26
click at [522, 41] on icon at bounding box center [515, 39] width 16 height 16
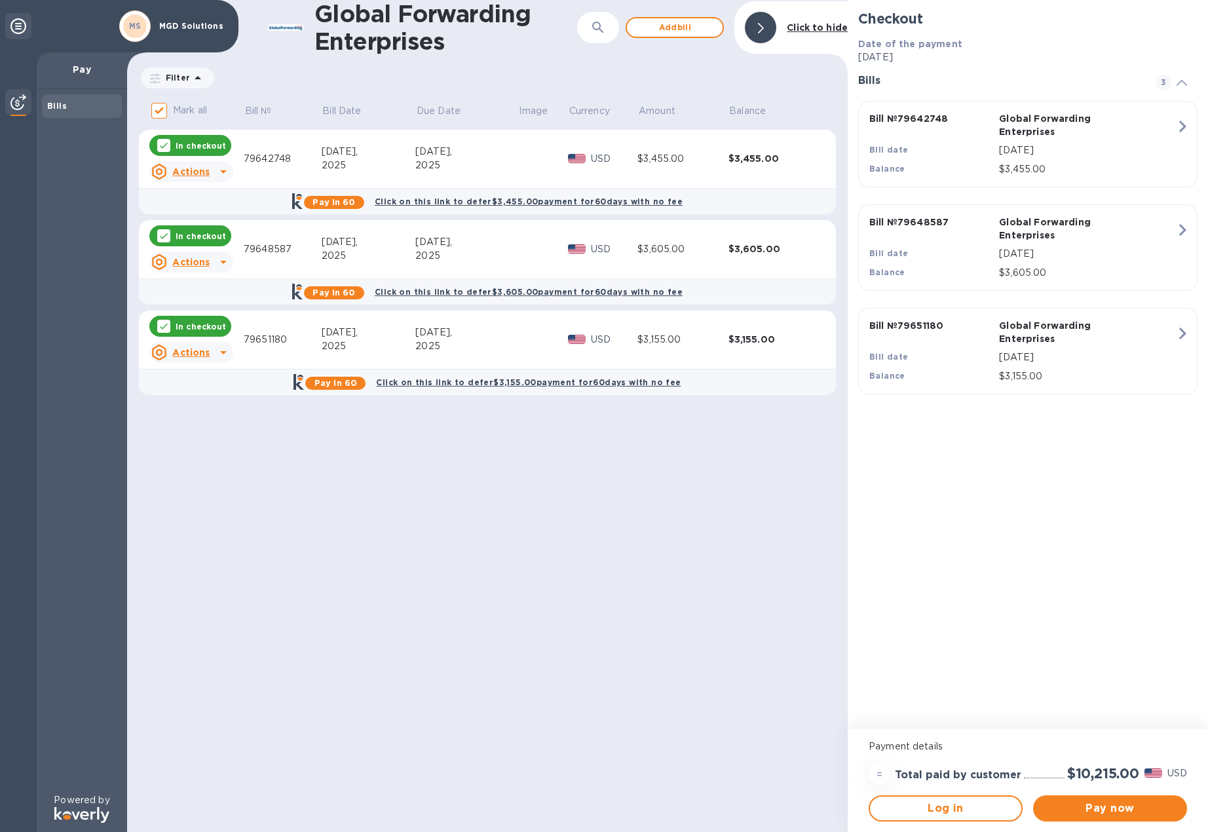
click at [493, 567] on div "Global Forwarding Enterprises ​ Add [PERSON_NAME] to hide Filter Amount Mark al…" at bounding box center [487, 416] width 721 height 832
drag, startPoint x: 891, startPoint y: 619, endPoint x: 959, endPoint y: 632, distance: 69.4
click at [891, 619] on div "Checkout Date of the payment [DATE] Bills 3 Bill № 79642748 Global Forwarding E…" at bounding box center [1028, 364] width 360 height 729
click at [1120, 810] on span "Pay now" at bounding box center [1110, 808] width 133 height 16
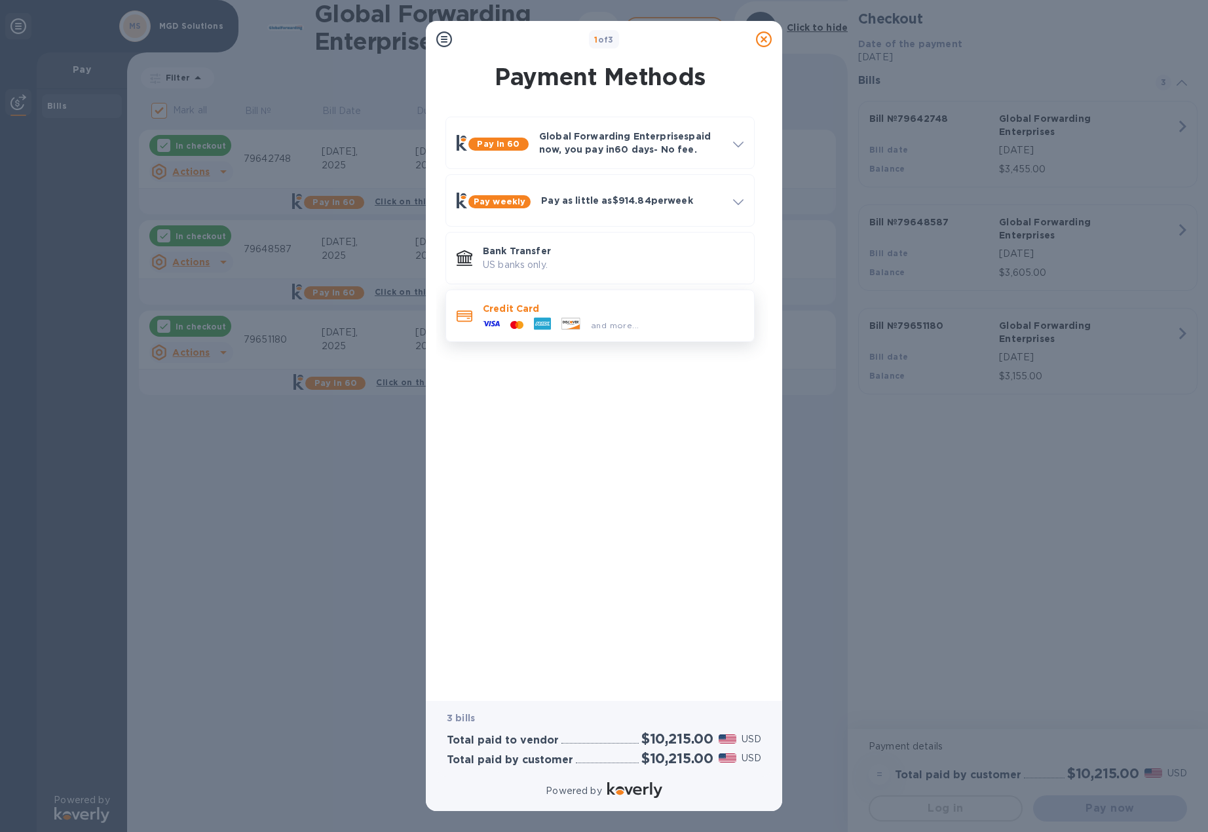
click at [580, 323] on icon at bounding box center [570, 323] width 18 height 11
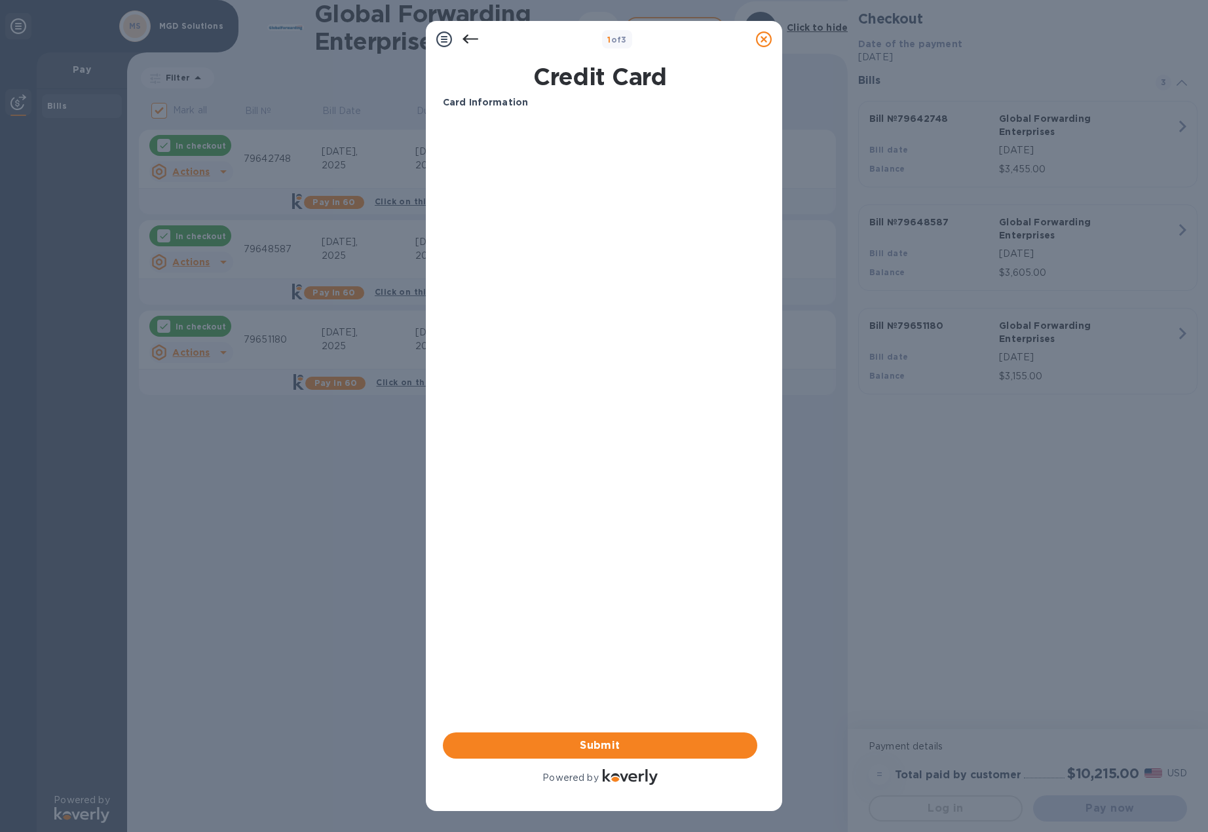
click at [464, 35] on icon at bounding box center [470, 39] width 16 height 16
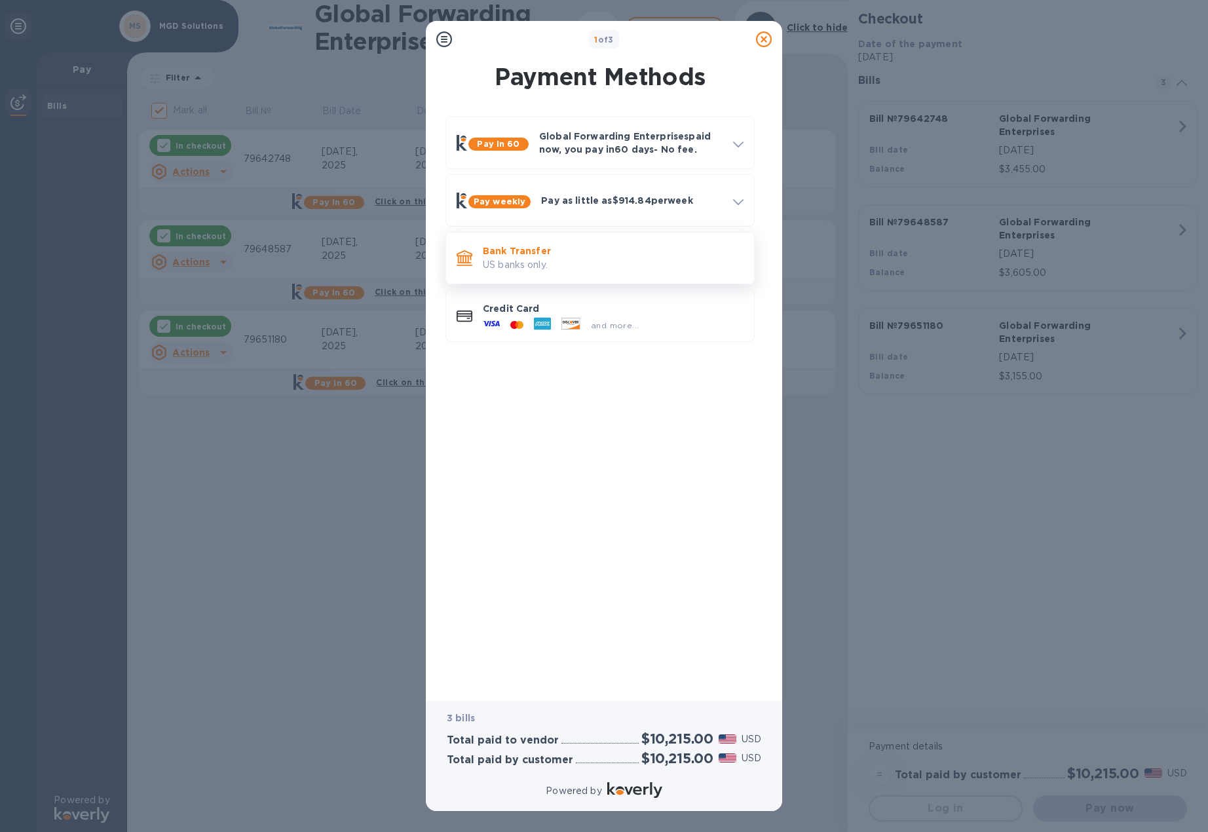
click at [535, 251] on p "Bank Transfer" at bounding box center [613, 250] width 261 height 13
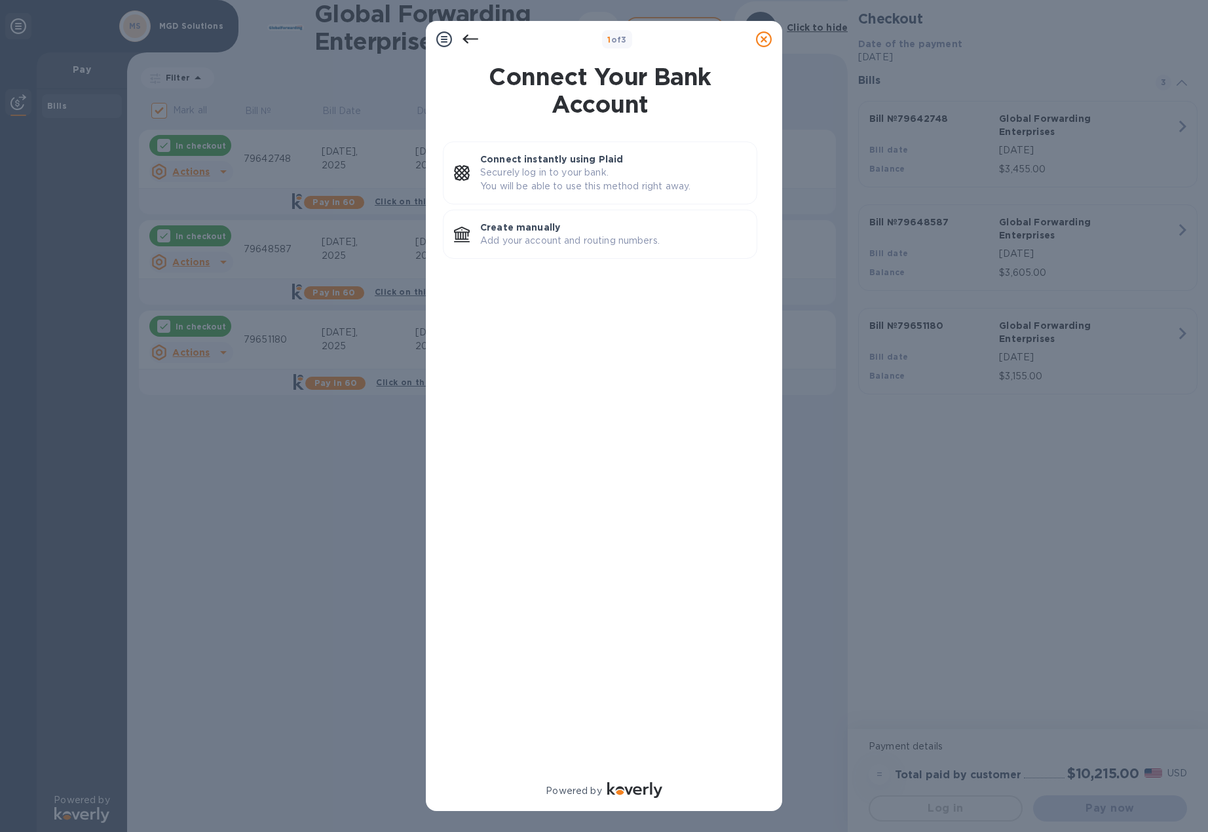
click at [474, 44] on icon at bounding box center [470, 39] width 16 height 16
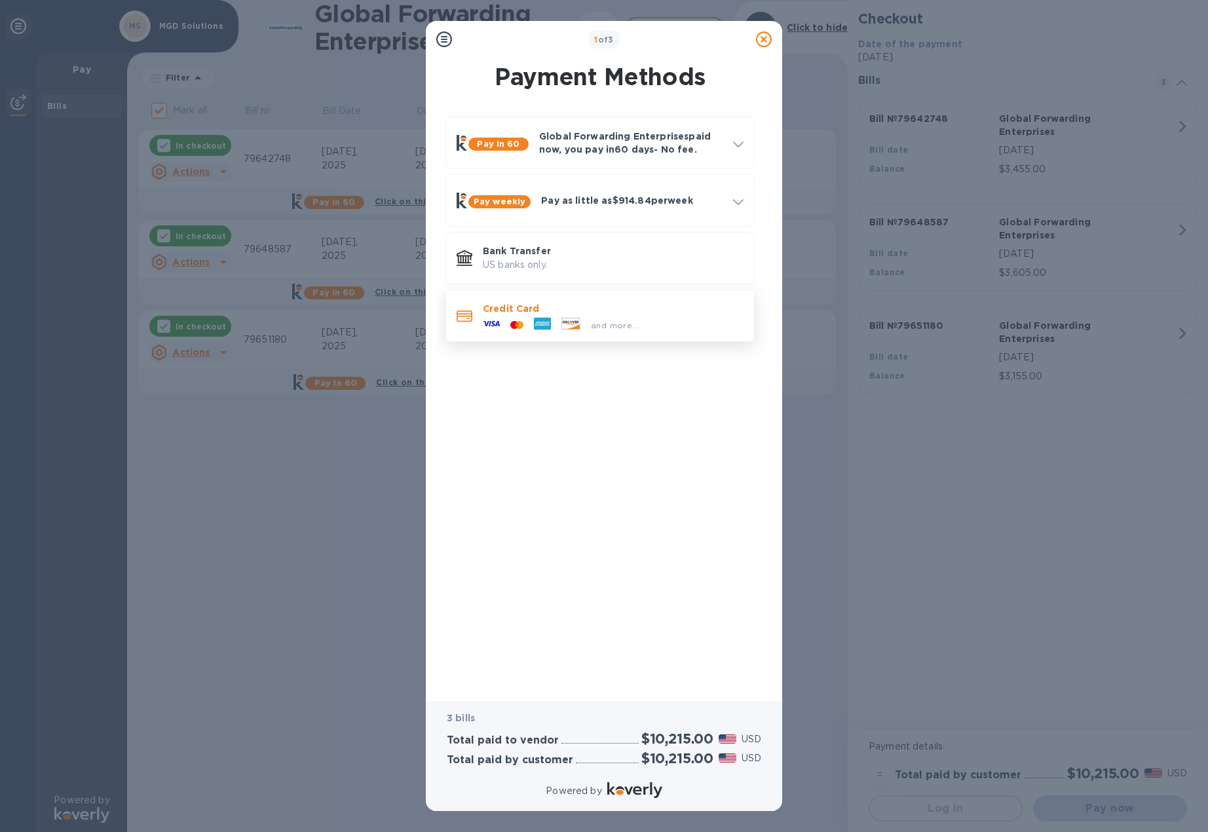
click at [637, 337] on div "Credit Card and more..." at bounding box center [599, 316] width 309 height 52
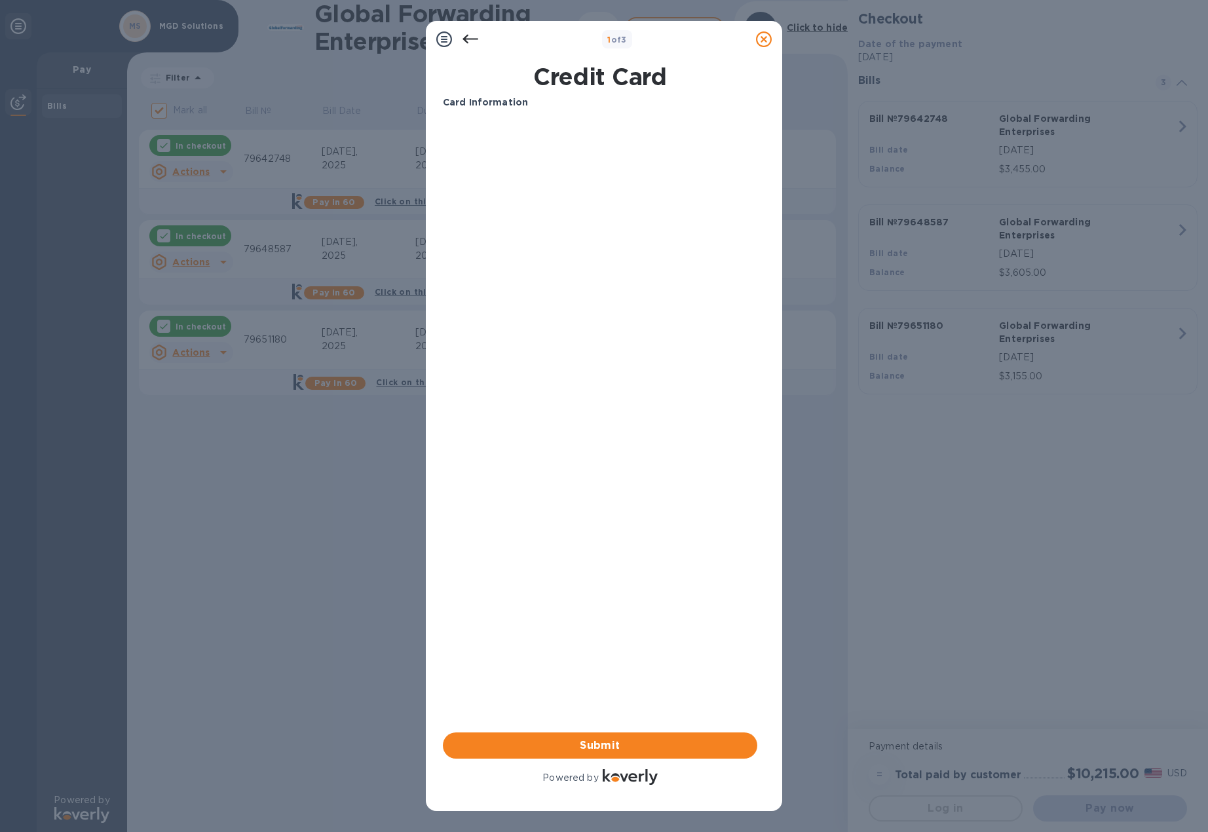
click at [465, 39] on icon at bounding box center [470, 39] width 16 height 9
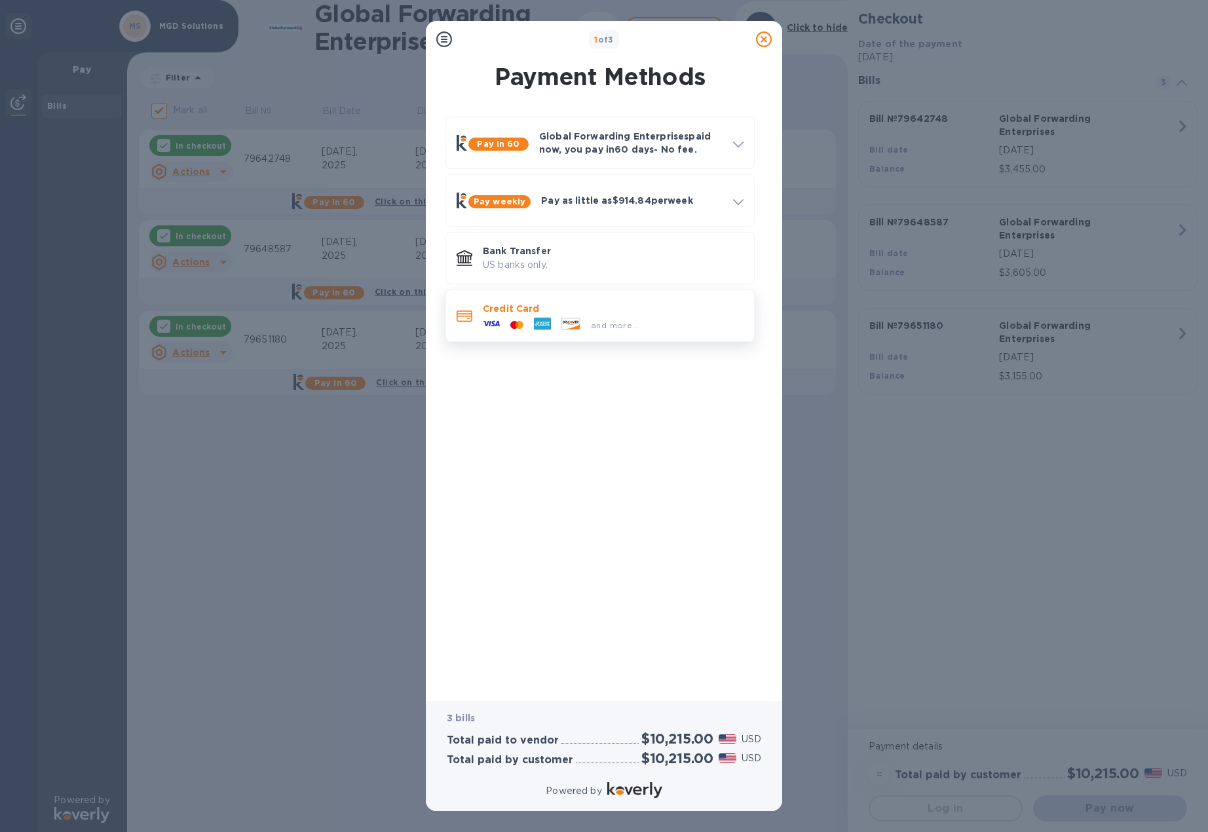
click at [545, 328] on icon at bounding box center [542, 324] width 17 height 12
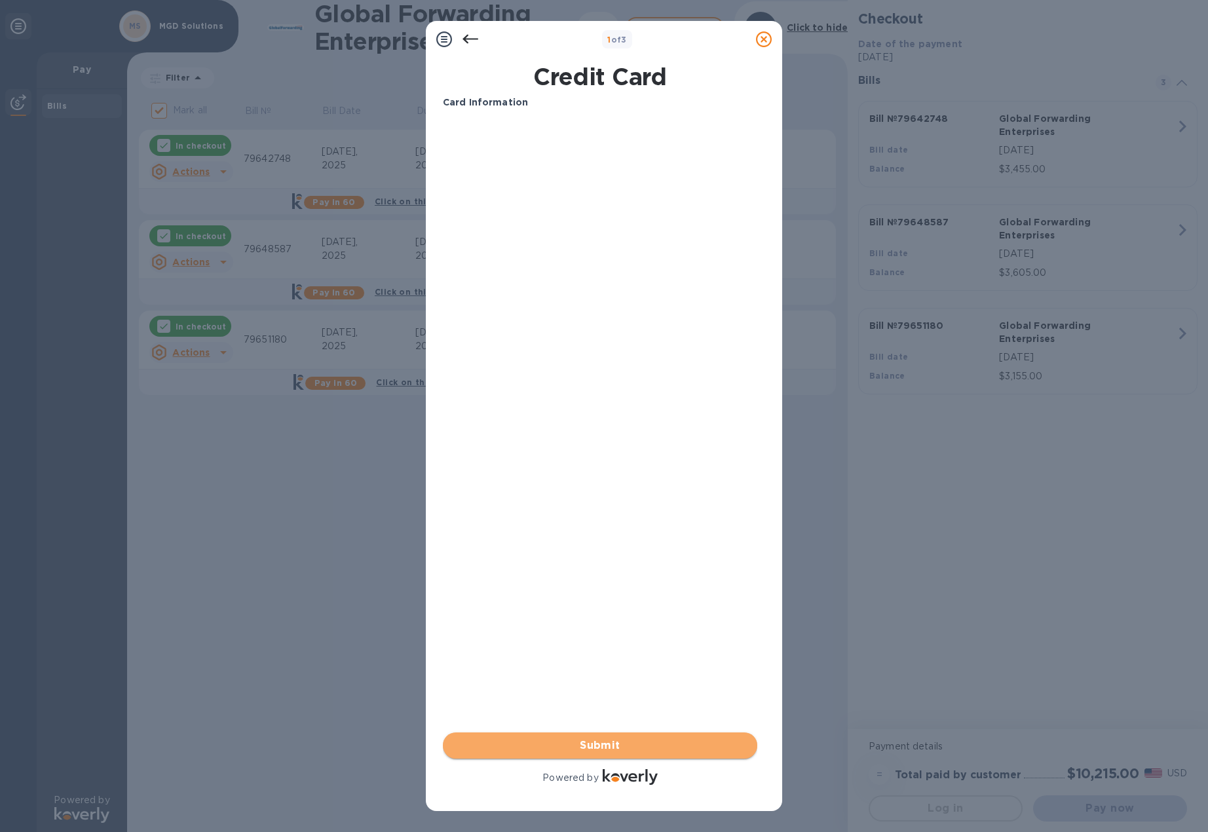
click at [633, 748] on span "Submit" at bounding box center [599, 746] width 293 height 16
click at [596, 747] on span "Submit" at bounding box center [599, 746] width 293 height 16
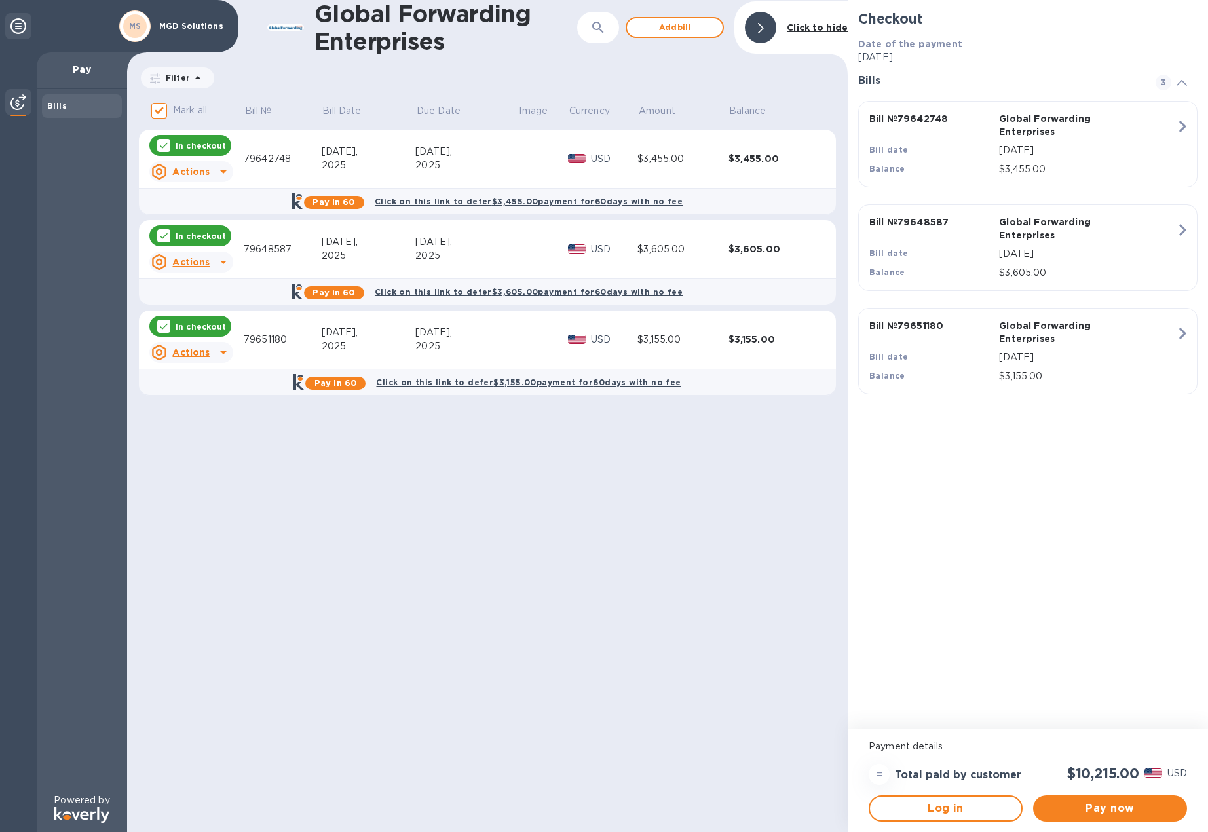
click at [209, 243] on div "In checkout" at bounding box center [190, 235] width 82 height 21
click at [203, 329] on p "In checkout" at bounding box center [201, 326] width 50 height 11
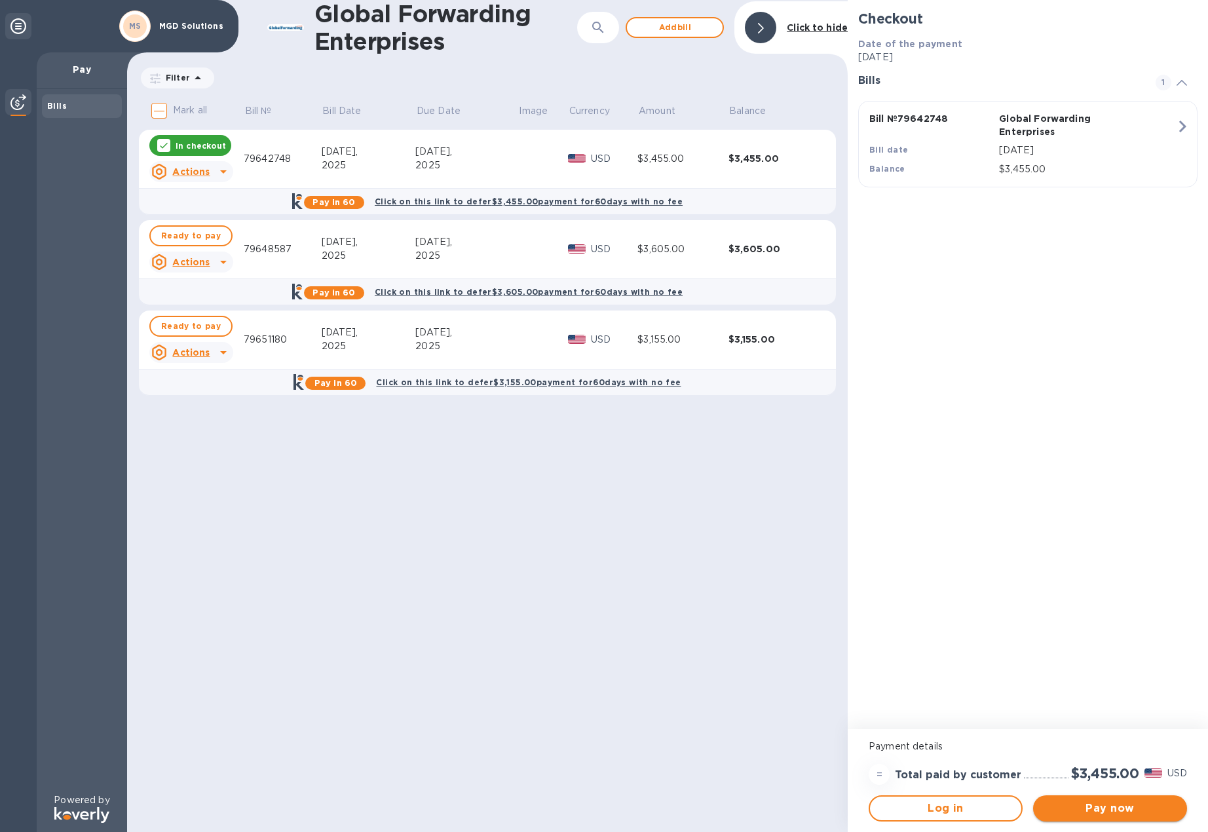
click at [1110, 815] on span "Pay now" at bounding box center [1110, 808] width 133 height 16
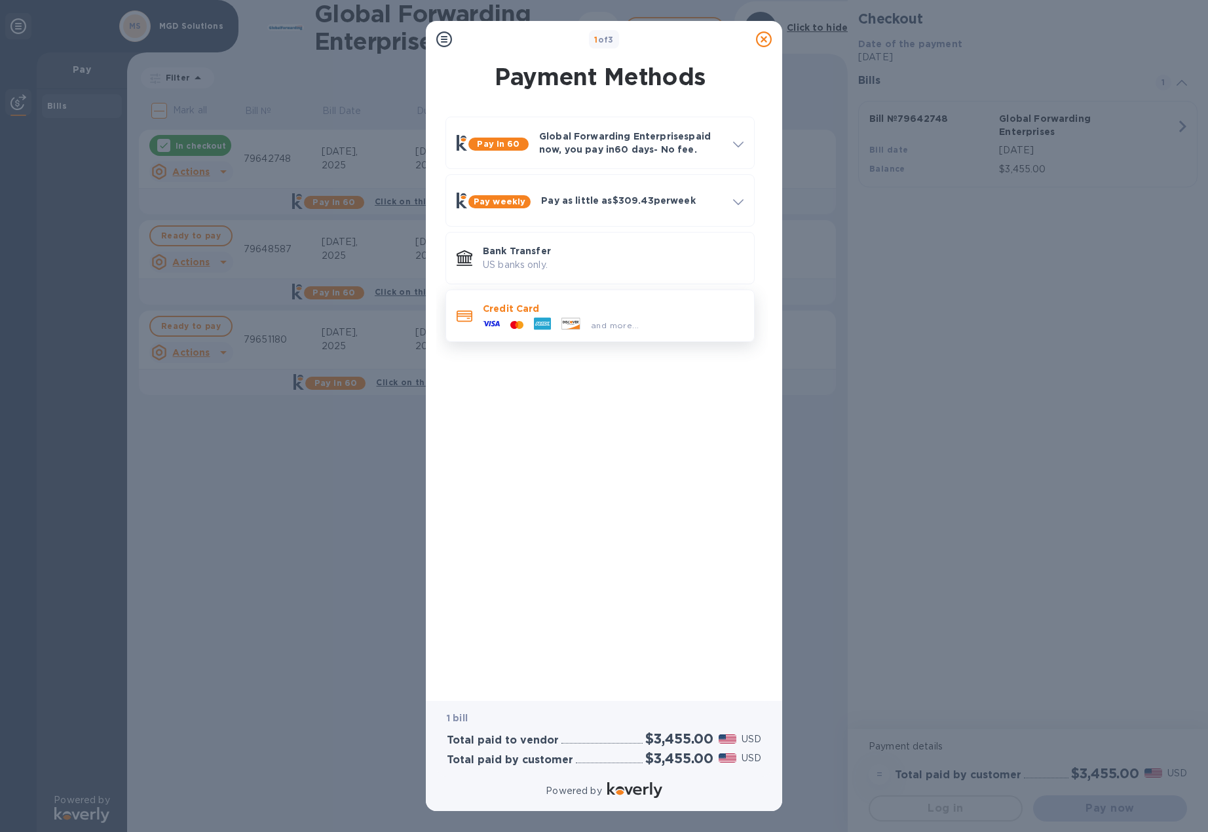
click at [538, 317] on icon at bounding box center [542, 323] width 17 height 17
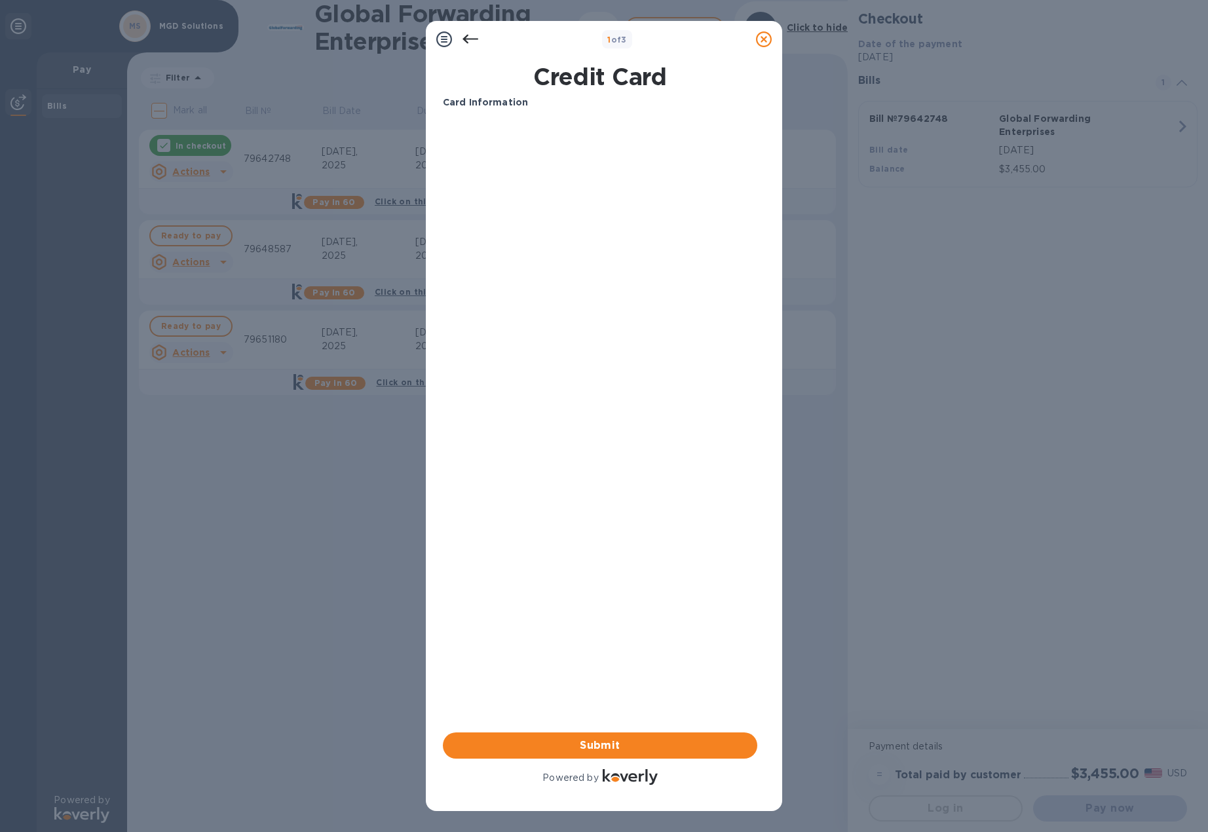
click at [537, 317] on div "Card Information Your browser does not support iframes Submit Powered by" at bounding box center [600, 442] width 314 height 692
click at [628, 776] on img at bounding box center [630, 777] width 55 height 16
click at [631, 736] on button "Submit" at bounding box center [600, 745] width 314 height 26
click at [616, 742] on span "Submit" at bounding box center [599, 746] width 293 height 16
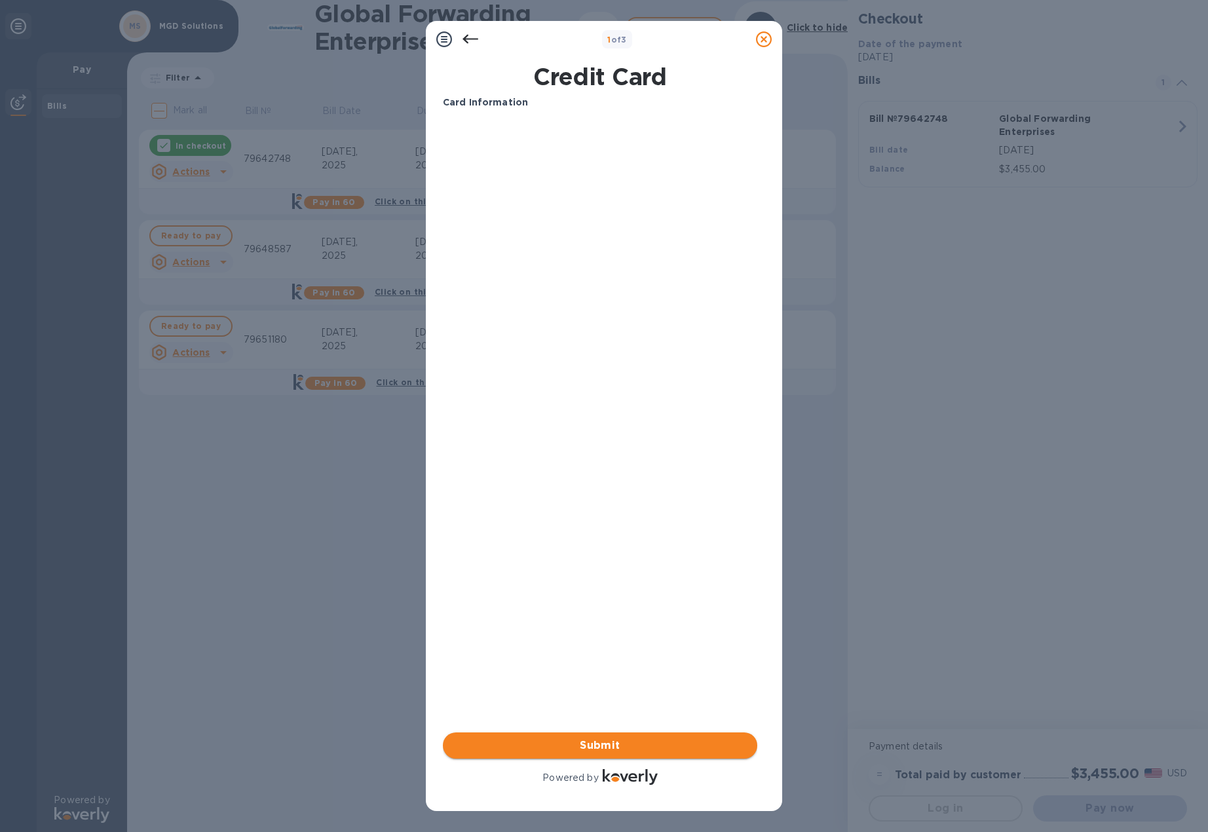
click at [616, 742] on span "Submit" at bounding box center [599, 746] width 293 height 16
drag, startPoint x: 672, startPoint y: 54, endPoint x: 646, endPoint y: 63, distance: 27.8
click at [647, 63] on div "1 of 3 Credit Card Card Information Your browser does not support iframes Submi…" at bounding box center [604, 416] width 356 height 790
click at [605, 43] on div "1 of 3" at bounding box center [617, 39] width 30 height 19
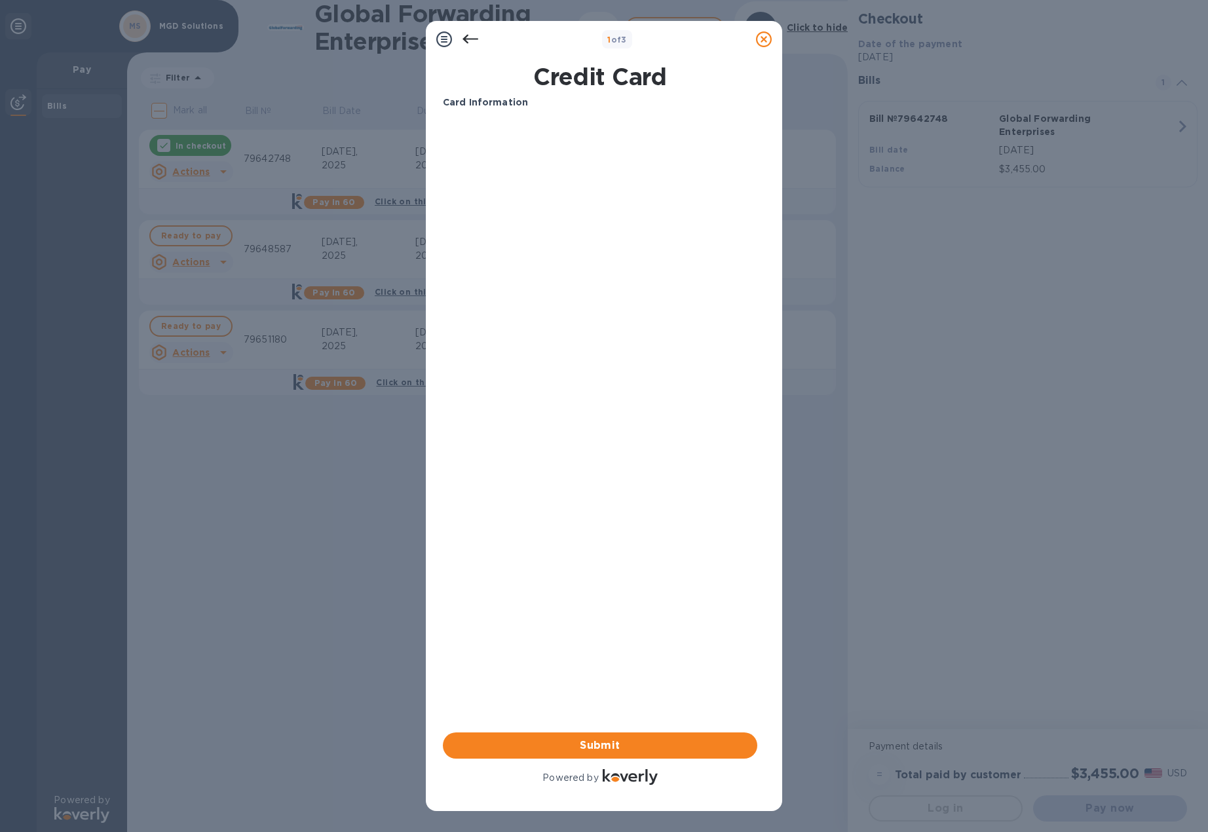
click at [604, 43] on div "1 of 3" at bounding box center [617, 39] width 30 height 19
click at [651, 64] on h1 "Credit Card" at bounding box center [600, 77] width 325 height 28
click at [437, 41] on icon at bounding box center [444, 39] width 16 height 16
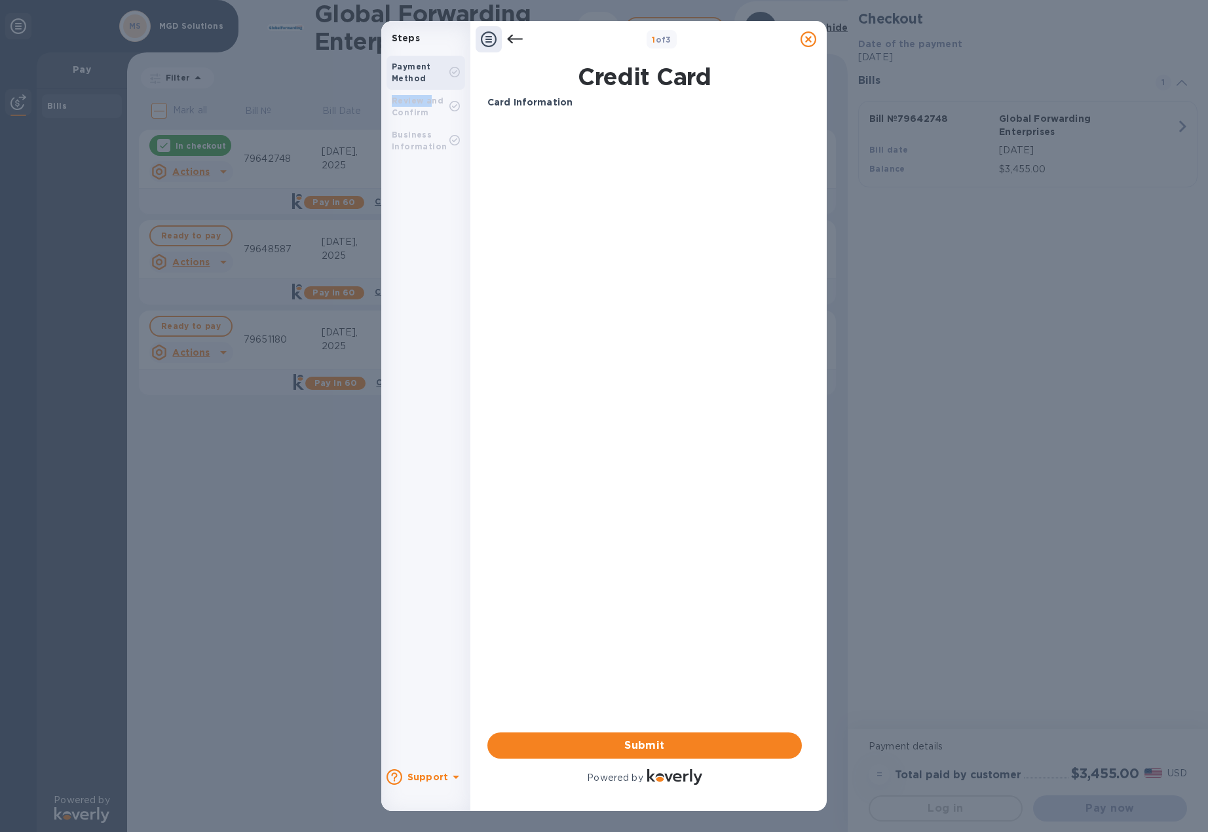
click at [428, 94] on div "Payment Method Review and Confirm Business Information" at bounding box center [425, 107] width 79 height 102
click at [428, 101] on b "Review and Confirm" at bounding box center [418, 107] width 52 height 22
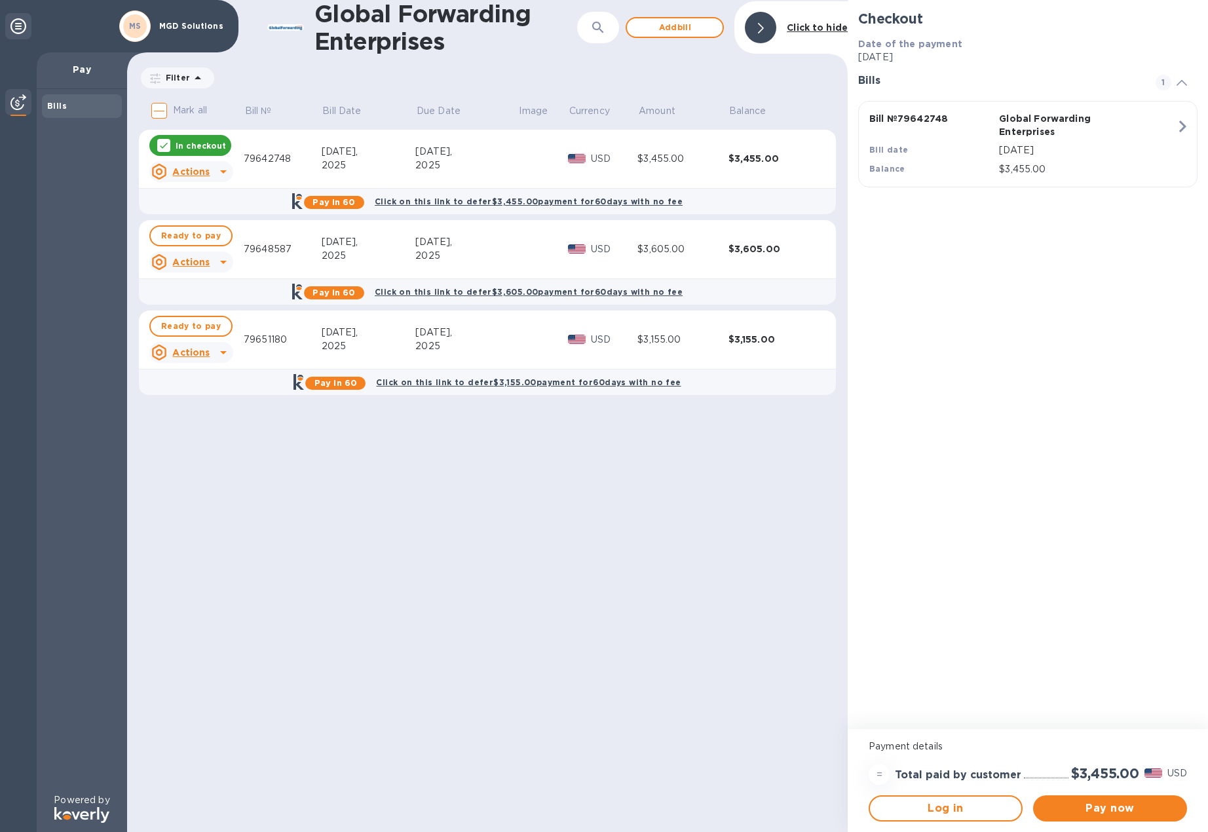
click at [810, 39] on div "Click to hide" at bounding box center [816, 28] width 71 height 24
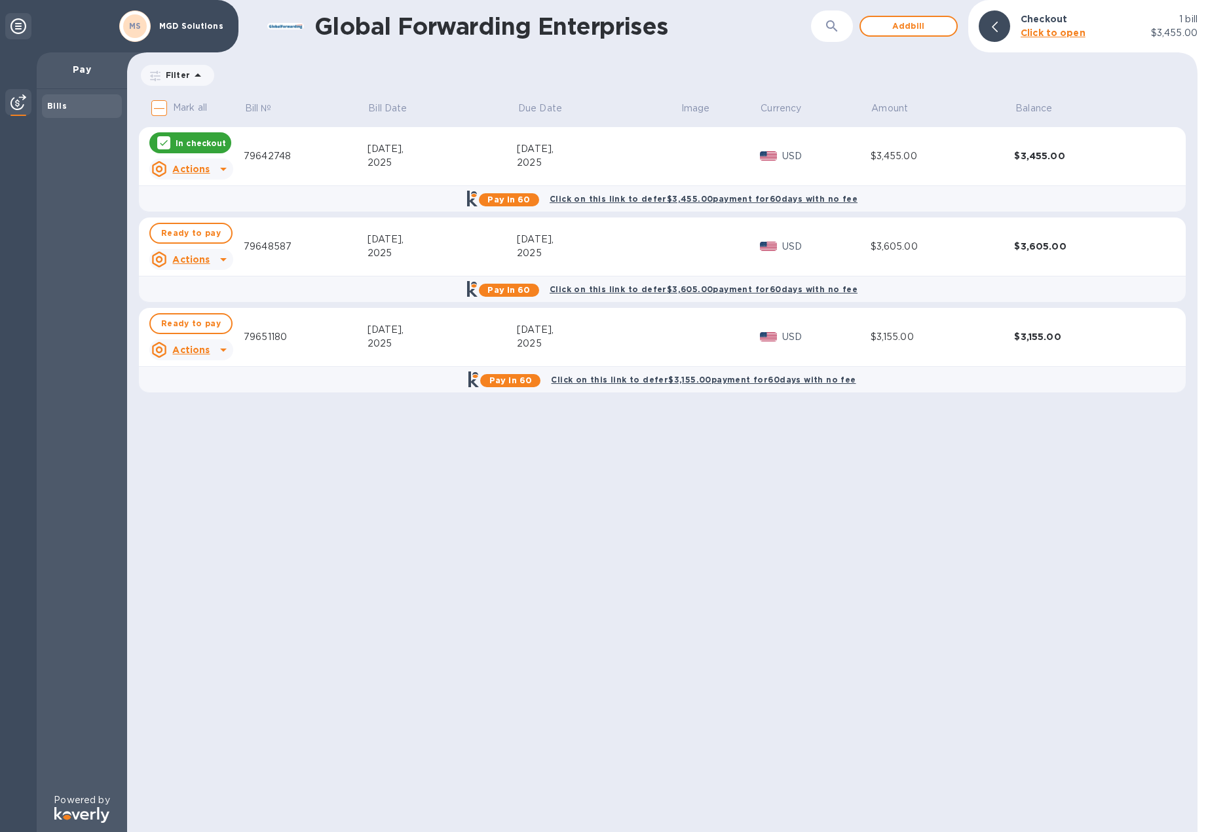
click at [610, 506] on div "Global Forwarding Enterprises ​ Add bill Checkout 1 [PERSON_NAME] to open $3,45…" at bounding box center [662, 416] width 1070 height 832
click at [206, 231] on span "Ready to pay" at bounding box center [191, 233] width 60 height 16
click at [195, 320] on span "Ready to pay" at bounding box center [191, 324] width 60 height 16
checkbox input "true"
click at [362, 582] on div "Global Forwarding Enterprises ​ Add bill Checkout 3 bills Click to open $10,215…" at bounding box center [662, 416] width 1070 height 832
